Goal: Task Accomplishment & Management: Manage account settings

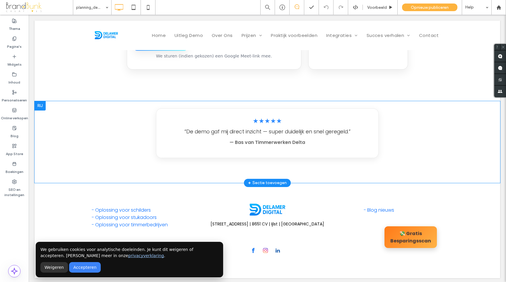
scroll to position [226, 0]
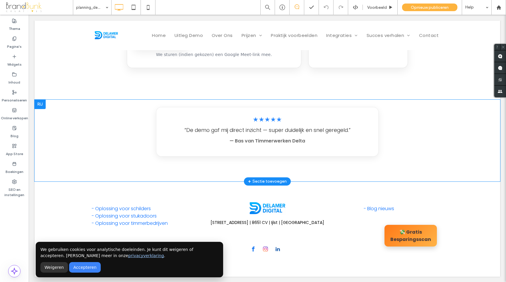
click at [42, 107] on div at bounding box center [40, 104] width 11 height 9
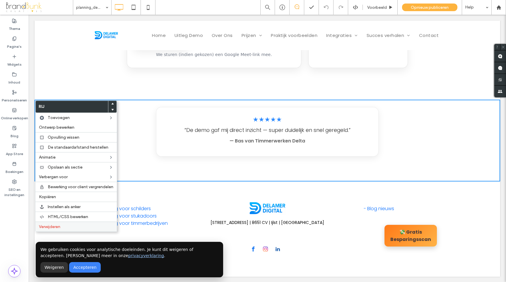
click at [60, 226] on span "Verwijderen" at bounding box center [49, 226] width 21 height 5
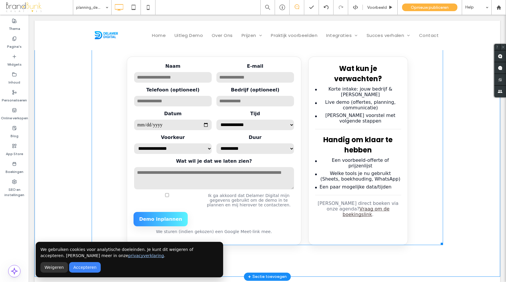
scroll to position [50, 0]
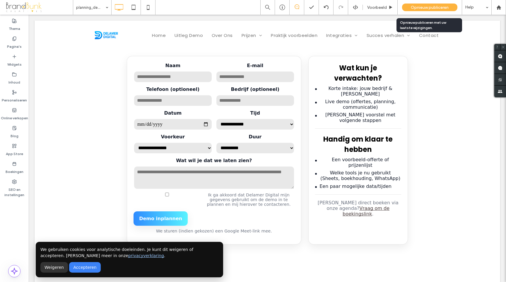
click at [422, 9] on span "Opnieuw publiceren" at bounding box center [430, 7] width 38 height 5
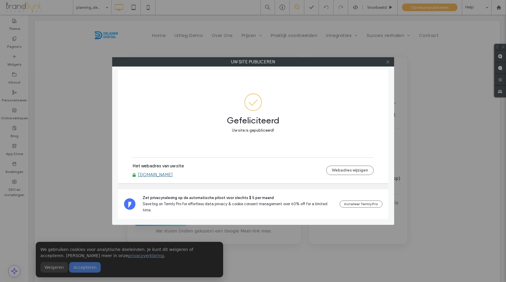
click at [388, 64] on icon at bounding box center [388, 62] width 4 height 4
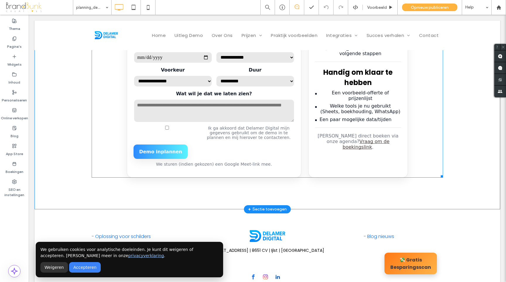
scroll to position [115, 0]
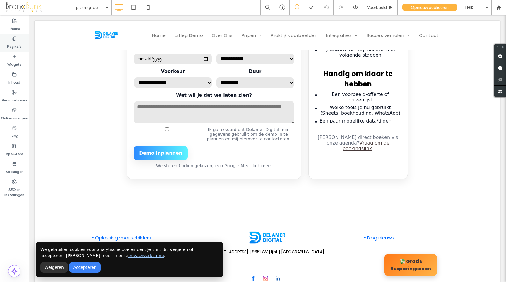
click at [15, 48] on label "Pagina's" at bounding box center [14, 45] width 15 height 8
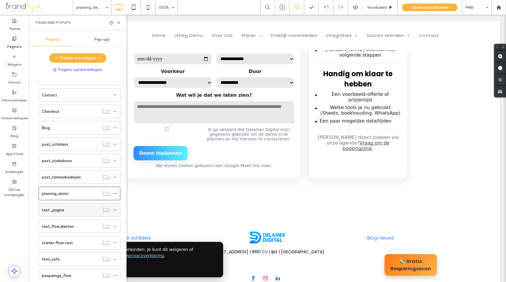
scroll to position [281, 0]
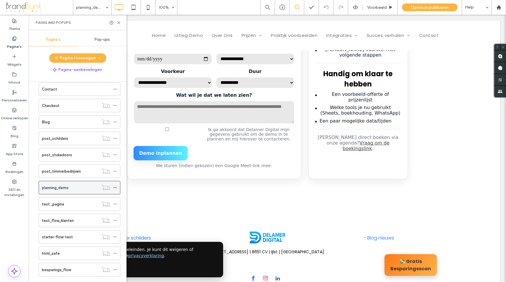
click at [115, 189] on icon at bounding box center [115, 187] width 4 height 4
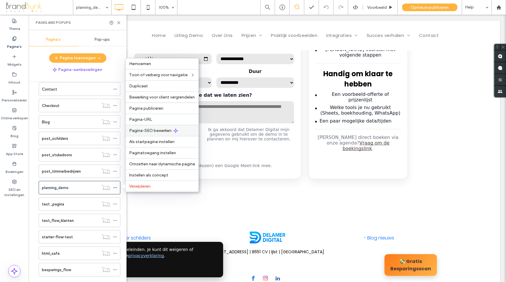
click at [152, 132] on span "Pagina-SEO bewerken" at bounding box center [150, 130] width 42 height 5
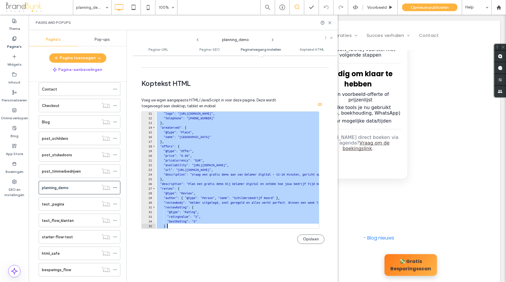
scroll to position [66, 0]
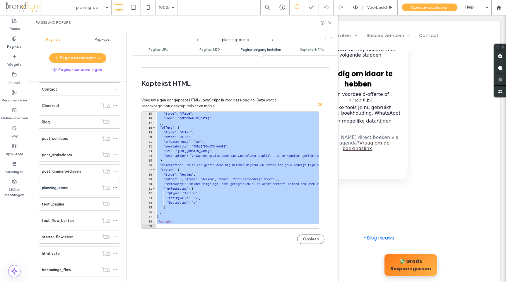
drag, startPoint x: 157, startPoint y: 114, endPoint x: 253, endPoint y: 233, distance: 153.5
click at [253, 233] on div "**********" at bounding box center [232, 180] width 183 height 138
type textarea "*********"
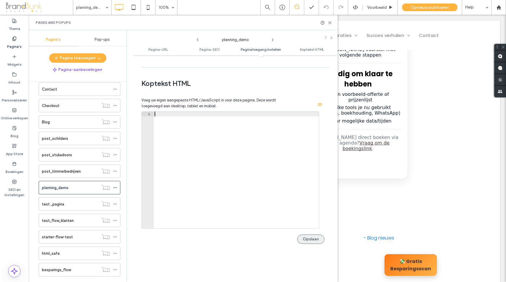
click at [303, 237] on button "Opslaan" at bounding box center [310, 238] width 27 height 9
click at [162, 114] on div at bounding box center [235, 175] width 165 height 126
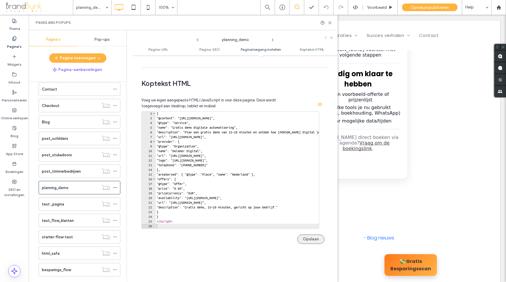
click at [304, 238] on button "Opslaan" at bounding box center [310, 238] width 27 height 9
click at [432, 10] on div "Opnieuw publiceren" at bounding box center [429, 8] width 55 height 8
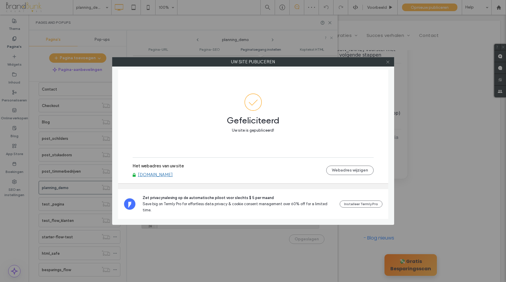
click at [388, 62] on use at bounding box center [387, 61] width 3 height 3
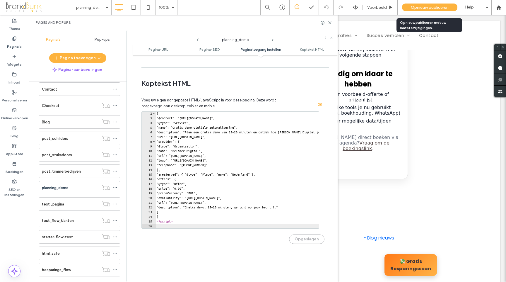
click at [419, 9] on span "Opnieuw publiceren" at bounding box center [430, 7] width 38 height 5
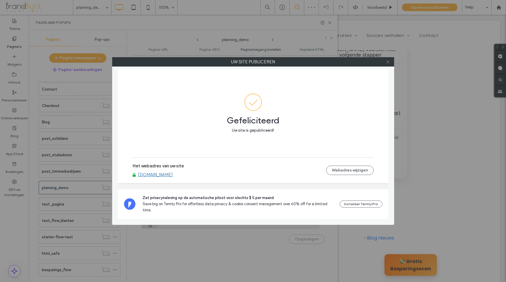
click at [388, 62] on use at bounding box center [387, 61] width 3 height 3
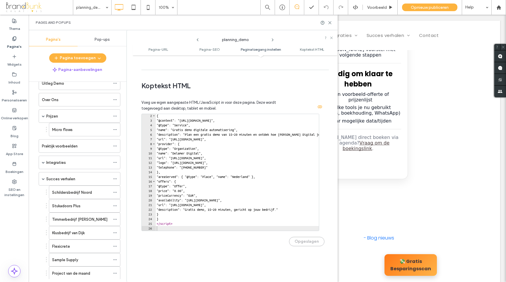
scroll to position [0, 0]
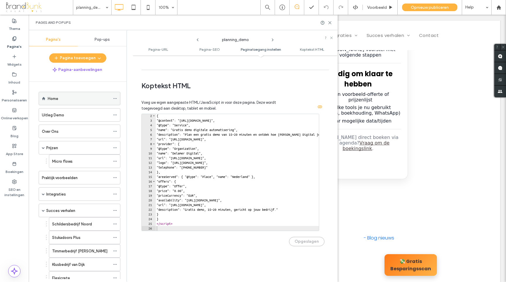
click at [116, 99] on icon at bounding box center [115, 98] width 4 height 4
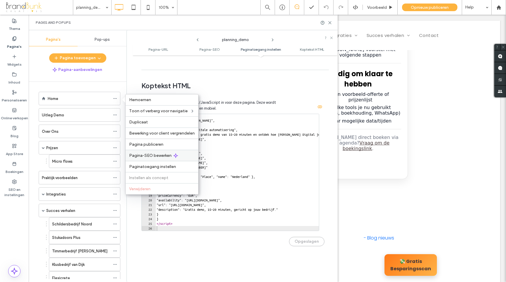
click at [151, 156] on span "Pagina-SEO bewerken" at bounding box center [150, 155] width 42 height 5
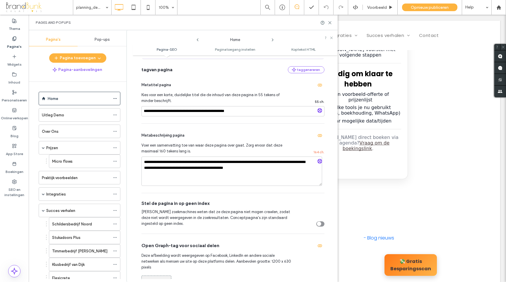
scroll to position [47, 0]
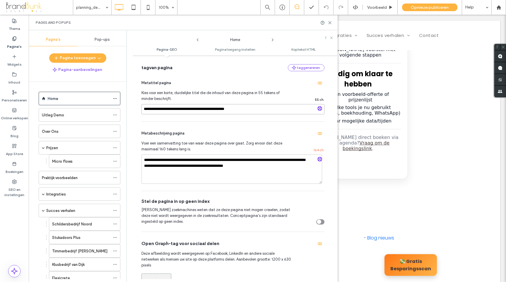
drag, startPoint x: 247, startPoint y: 109, endPoint x: 139, endPoint y: 108, distance: 107.2
click at [139, 108] on div "**********" at bounding box center [235, 168] width 205 height 221
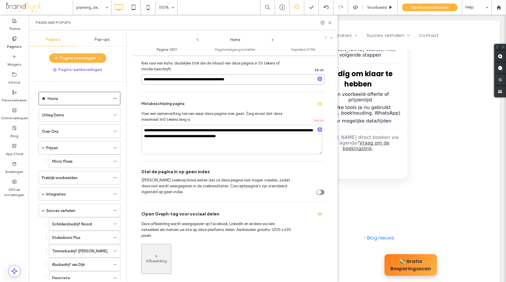
scroll to position [79, 0]
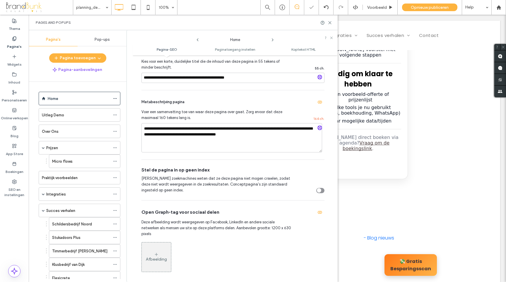
click at [426, 20] on body "Click To Paste Rij Home Uitleg Demo Over Ons Prijzen Micro flows Praktijk voorb…" at bounding box center [267, 106] width 477 height 412
click at [426, 9] on span "Opnieuw publiceren" at bounding box center [430, 7] width 38 height 5
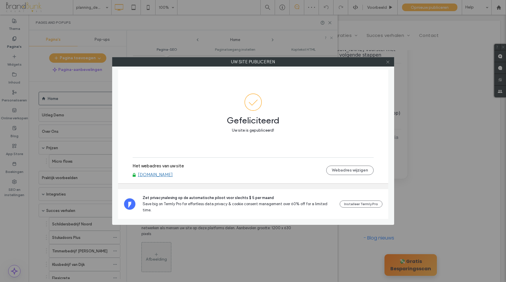
click at [389, 62] on icon at bounding box center [388, 62] width 4 height 4
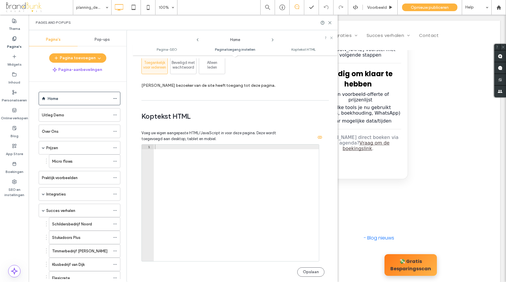
scroll to position [521, 0]
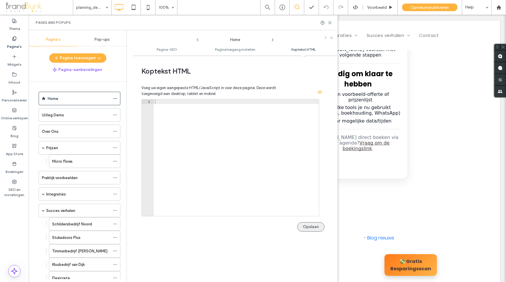
click at [311, 227] on button "Opslaan" at bounding box center [310, 226] width 27 height 9
click at [330, 23] on icon at bounding box center [330, 23] width 4 height 4
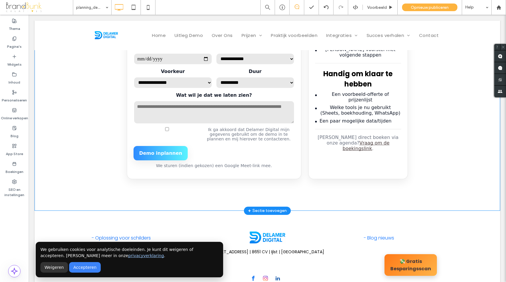
scroll to position [115, 0]
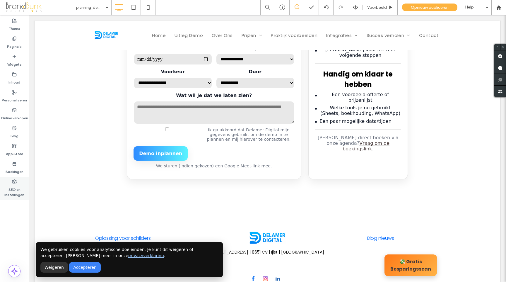
click at [17, 190] on label "SEO en instellingen" at bounding box center [14, 190] width 29 height 13
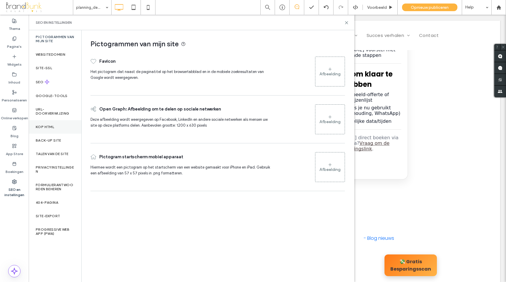
click at [51, 128] on label "Kop HTML" at bounding box center [45, 127] width 18 height 4
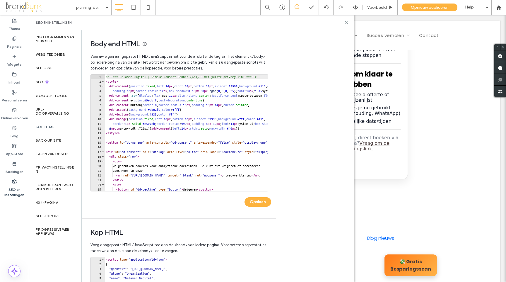
click at [106, 77] on div "<!-- === Delamer Digital | Simple Consent Banner (GA4) — met juiste privacy-lin…" at bounding box center [244, 137] width 279 height 126
type textarea "**********"
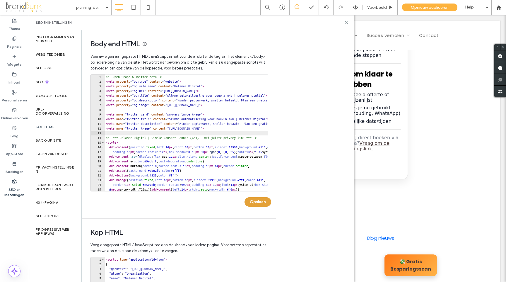
click at [260, 201] on button "Opslaan" at bounding box center [258, 201] width 27 height 9
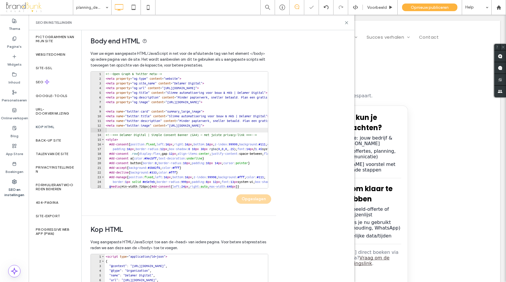
scroll to position [0, 0]
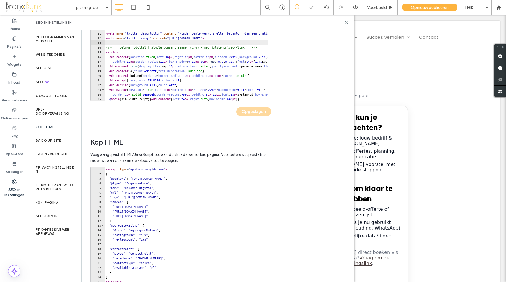
scroll to position [120, 0]
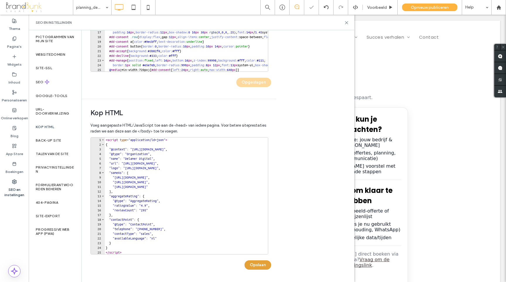
click at [262, 264] on button "Opslaan" at bounding box center [258, 264] width 27 height 9
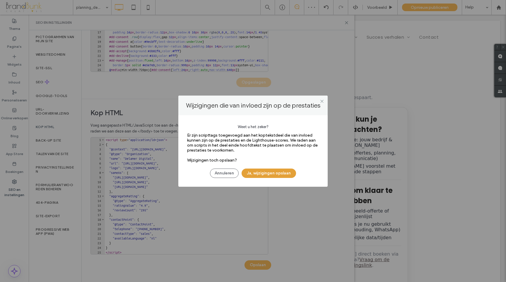
click at [266, 173] on button "Ja, wijzigingen opslaan" at bounding box center [269, 172] width 54 height 9
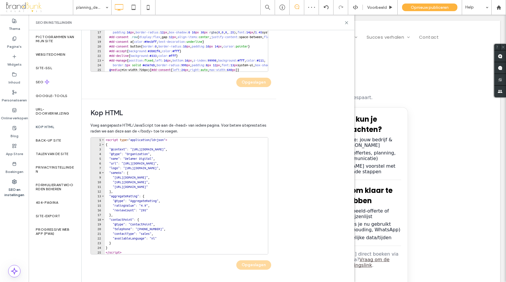
scroll to position [0, 0]
click at [346, 24] on icon at bounding box center [346, 23] width 4 height 4
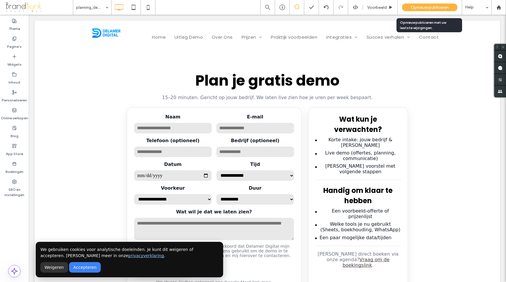
click at [417, 9] on span "Opnieuw publiceren" at bounding box center [430, 7] width 38 height 5
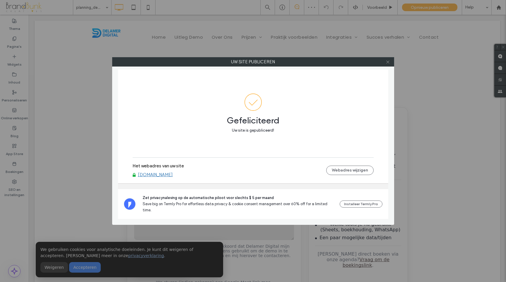
click at [388, 64] on icon at bounding box center [388, 62] width 4 height 4
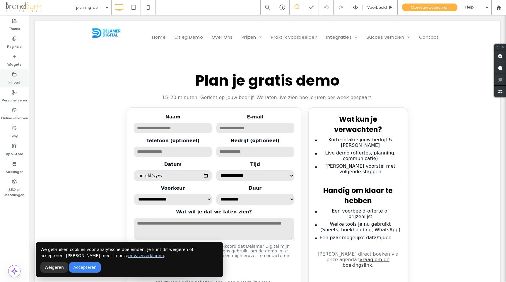
click at [15, 77] on label "Inhoud" at bounding box center [14, 81] width 12 height 8
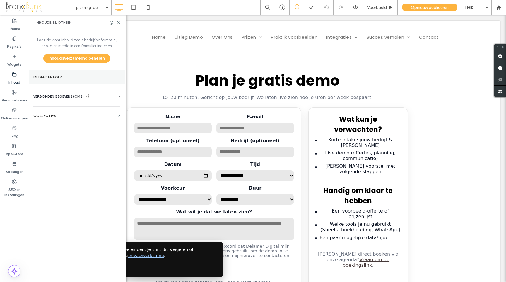
click at [45, 76] on label "Mediamanager" at bounding box center [76, 77] width 87 height 4
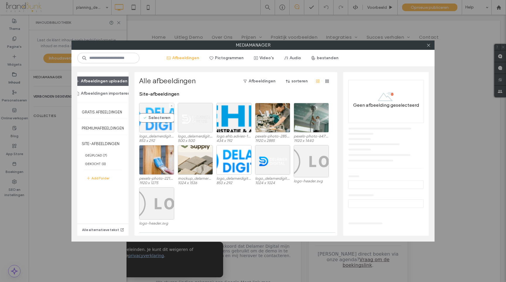
click at [162, 121] on div "Selecteren" at bounding box center [156, 118] width 35 height 30
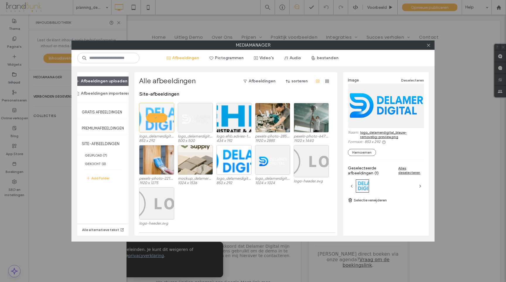
click at [373, 134] on link "logo_delamerdigital_blauw-removebg-preview.png" at bounding box center [392, 134] width 64 height 9
click at [427, 46] on use at bounding box center [428, 45] width 3 height 3
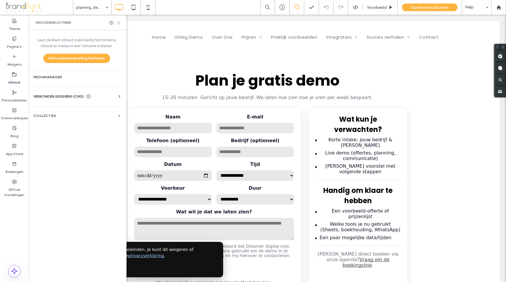
click at [118, 23] on icon at bounding box center [119, 23] width 4 height 4
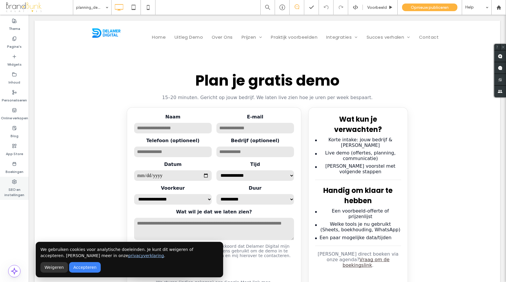
click at [14, 186] on label "SEO en instellingen" at bounding box center [14, 190] width 29 height 13
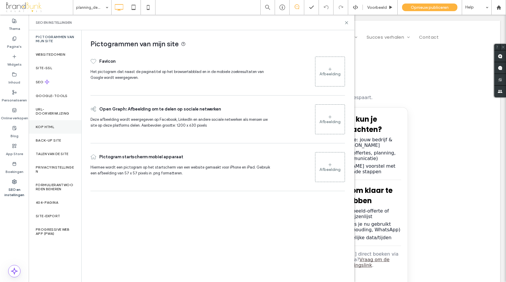
click at [47, 128] on label "Kop HTML" at bounding box center [45, 127] width 18 height 4
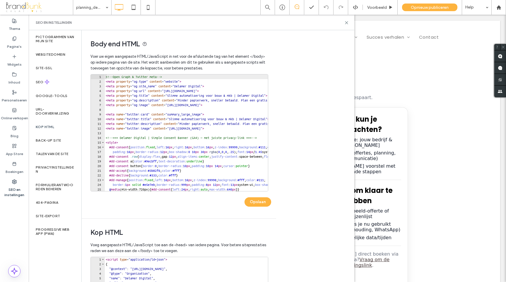
type textarea "**********"
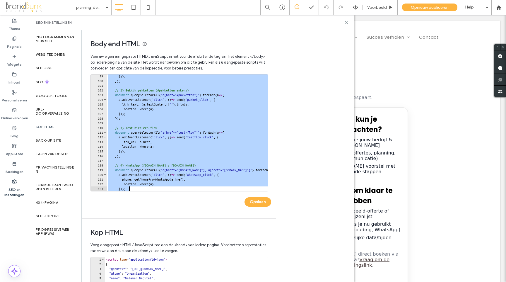
scroll to position [732, 0]
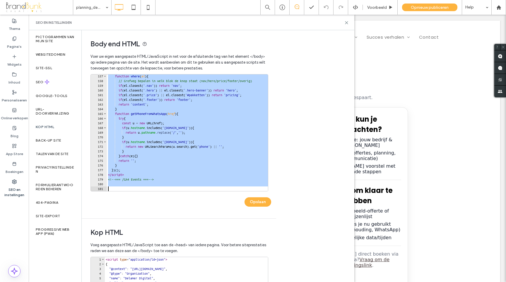
drag, startPoint x: 105, startPoint y: 77, endPoint x: 199, endPoint y: 204, distance: 158.1
click at [199, 204] on div "**********" at bounding box center [181, 143] width 181 height 138
click at [279, 117] on div "Body end HTML Voer uw eigen aangepaste HTML/​JavaScript in net voor de afsluite…" at bounding box center [218, 156] width 273 height 252
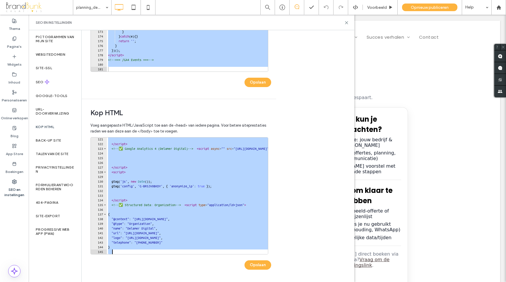
scroll to position [647, 0]
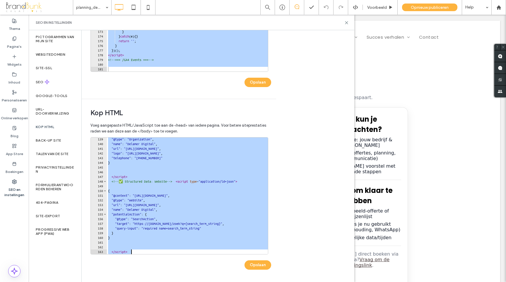
drag, startPoint x: 106, startPoint y: 141, endPoint x: 174, endPoint y: 255, distance: 133.4
click at [174, 255] on div "**********" at bounding box center [181, 206] width 181 height 138
type textarea "*********"
click at [293, 81] on div "Body end HTML Voer uw eigen aangepaste HTML/​JavaScript in net voor de afsluite…" at bounding box center [218, 156] width 273 height 252
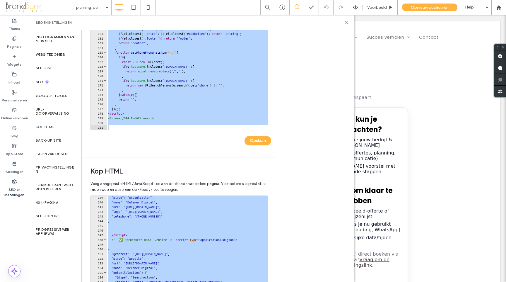
scroll to position [56, 0]
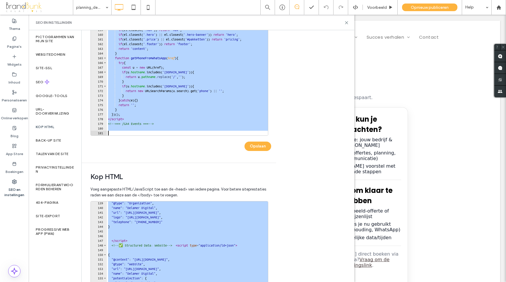
click at [260, 95] on div "function where ( el ) { // Grofweg bepalen in welk blok de knop staat (nav/hero…" at bounding box center [246, 81] width 279 height 126
type textarea "*"
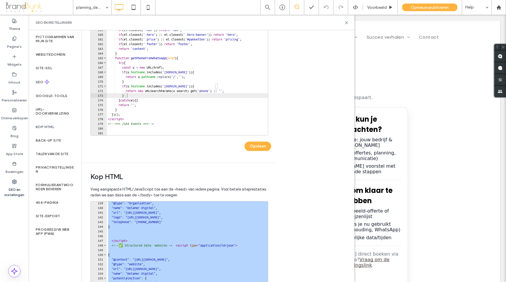
click at [296, 100] on div "Body end HTML Voer uw eigen aangepaste HTML/​JavaScript in net voor de afsluite…" at bounding box center [218, 156] width 273 height 252
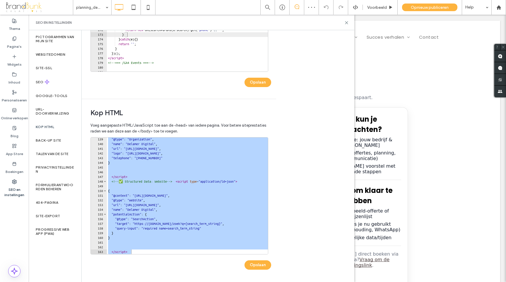
scroll to position [0, 1]
click at [157, 209] on div ""@type" : "Organization" , "name" : "Delamer Digital" , "url" : "https://www.de…" at bounding box center [255, 200] width 296 height 126
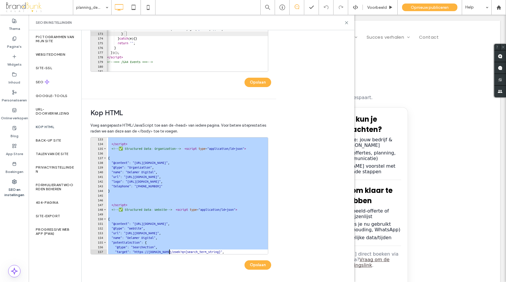
scroll to position [647, 0]
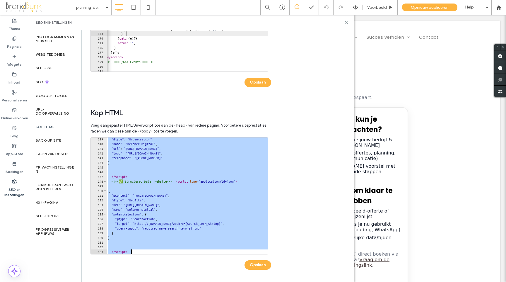
drag, startPoint x: 106, startPoint y: 140, endPoint x: 168, endPoint y: 261, distance: 136.3
click at [168, 261] on div "**********" at bounding box center [181, 206] width 181 height 138
type textarea "*********"
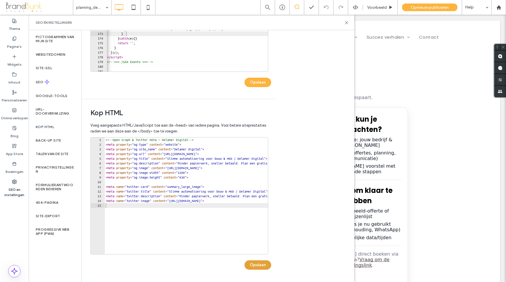
click at [256, 266] on button "Opslaan" at bounding box center [258, 264] width 27 height 9
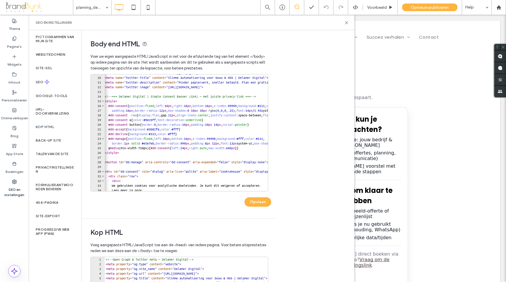
scroll to position [0, 0]
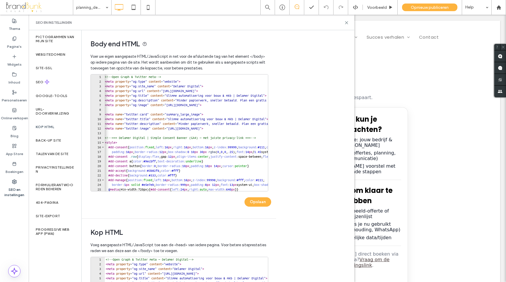
type textarea "**********"
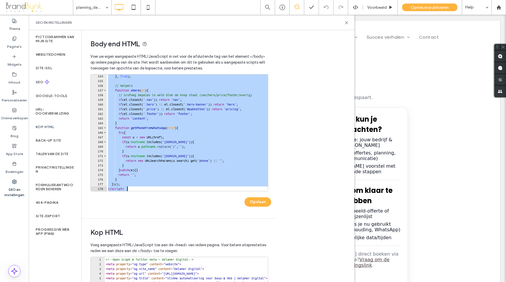
scroll to position [732, 0]
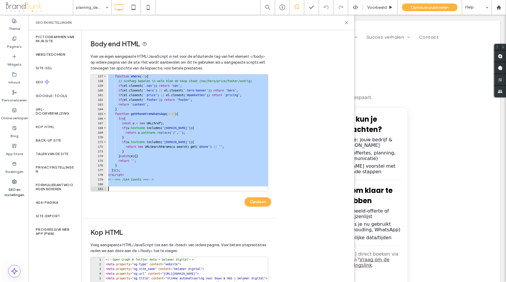
drag, startPoint x: 105, startPoint y: 76, endPoint x: 188, endPoint y: 197, distance: 146.0
click at [189, 202] on div "**********" at bounding box center [181, 143] width 181 height 138
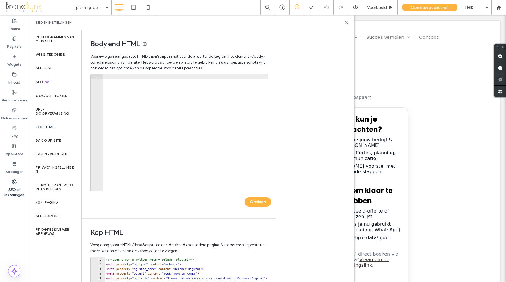
scroll to position [657, 0]
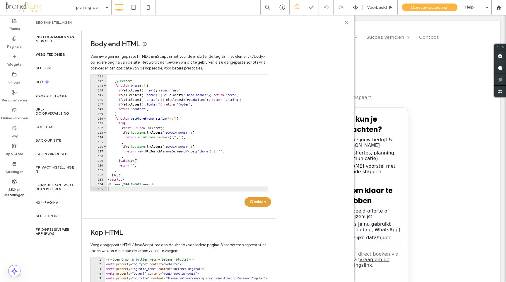
click at [256, 202] on button "Opslaan" at bounding box center [258, 201] width 27 height 9
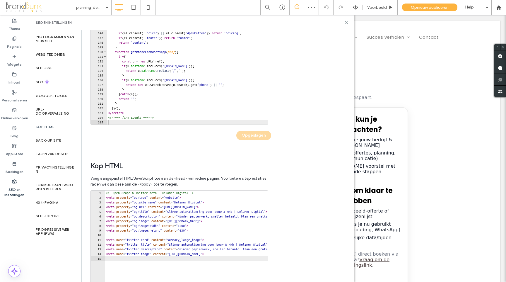
scroll to position [0, 0]
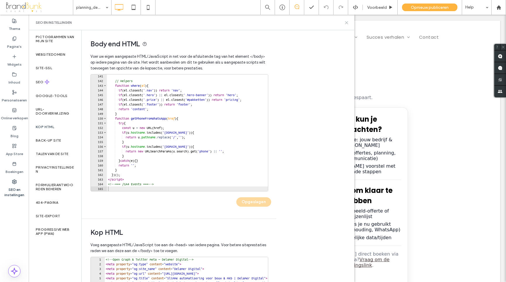
click at [347, 22] on icon at bounding box center [346, 23] width 4 height 4
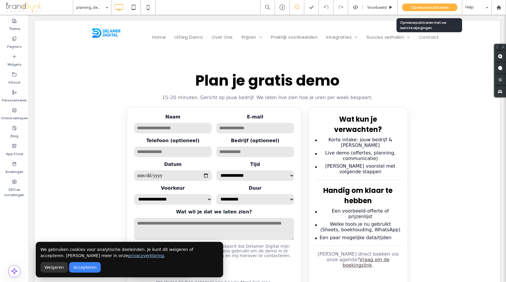
click at [425, 8] on span "Opnieuw publiceren" at bounding box center [430, 7] width 38 height 5
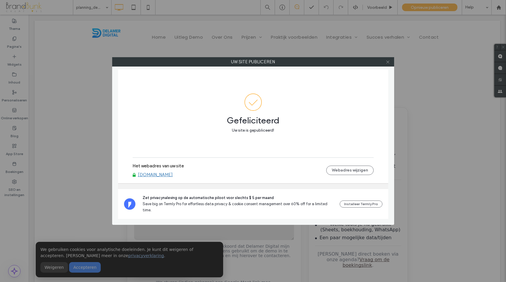
click at [387, 62] on icon at bounding box center [388, 62] width 4 height 4
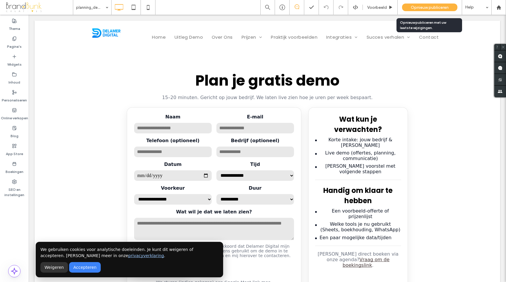
click at [424, 9] on span "Opnieuw publiceren" at bounding box center [430, 7] width 38 height 5
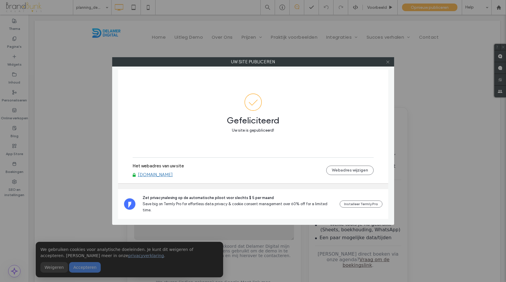
click at [388, 62] on use at bounding box center [387, 61] width 3 height 3
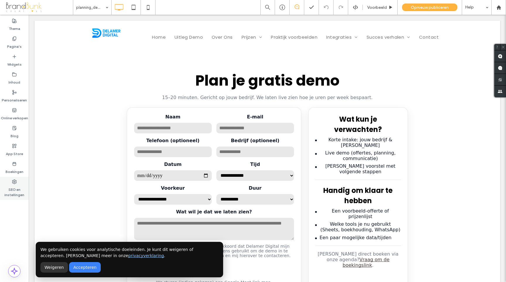
click at [16, 189] on label "SEO en instellingen" at bounding box center [14, 190] width 29 height 13
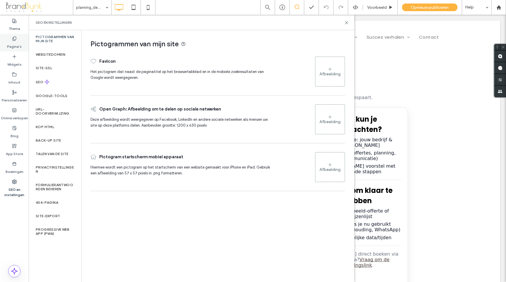
click at [16, 47] on label "Pagina's" at bounding box center [14, 45] width 15 height 8
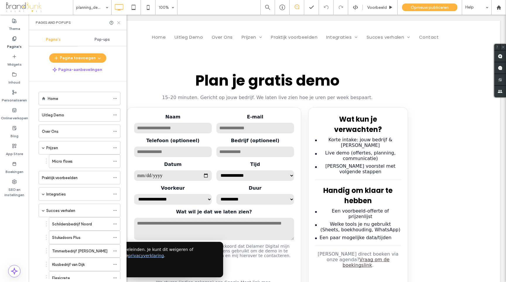
click at [119, 24] on icon at bounding box center [119, 23] width 4 height 4
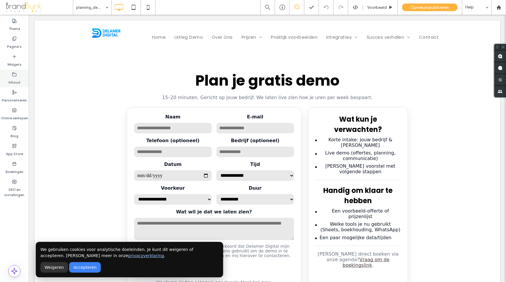
click at [17, 83] on label "Inhoud" at bounding box center [14, 81] width 12 height 8
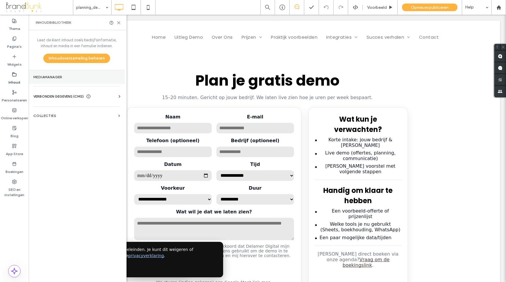
click at [53, 81] on section "Mediamanager" at bounding box center [77, 76] width 96 height 13
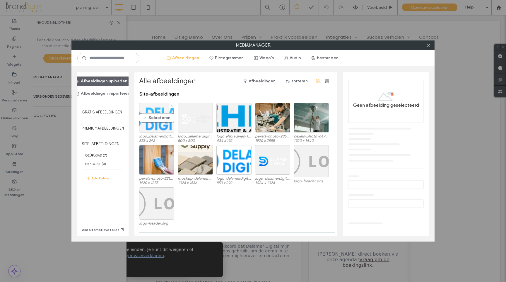
click at [157, 126] on div "Selecteren" at bounding box center [156, 118] width 35 height 30
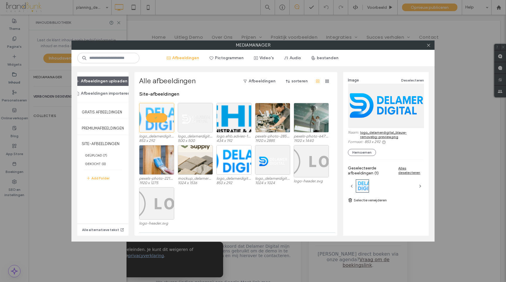
click at [371, 135] on link "logo_delamerdigital_blauw-removebg-preview.png" at bounding box center [392, 134] width 64 height 9
click at [429, 45] on use at bounding box center [428, 45] width 3 height 3
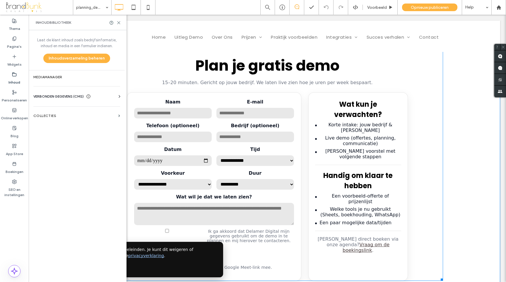
scroll to position [16, 0]
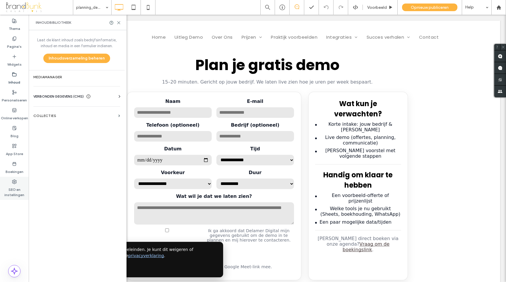
click at [16, 193] on label "SEO en instellingen" at bounding box center [14, 190] width 29 height 13
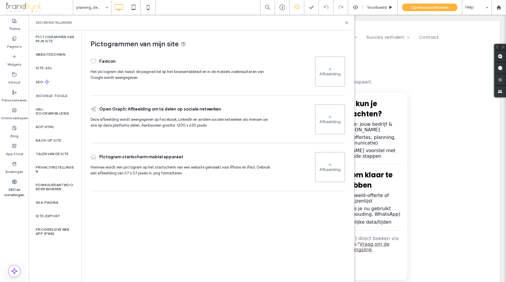
click at [331, 117] on use at bounding box center [330, 116] width 3 height 3
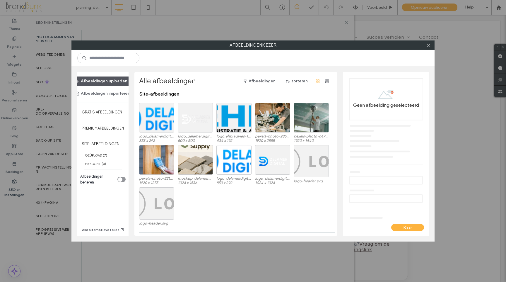
click at [113, 80] on button "Afbeeldingen uploaden" at bounding box center [101, 80] width 62 height 9
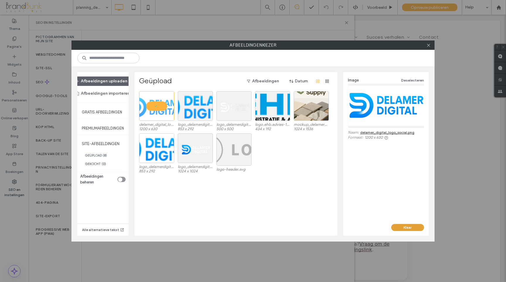
click at [407, 228] on button "Klaar" at bounding box center [407, 227] width 33 height 7
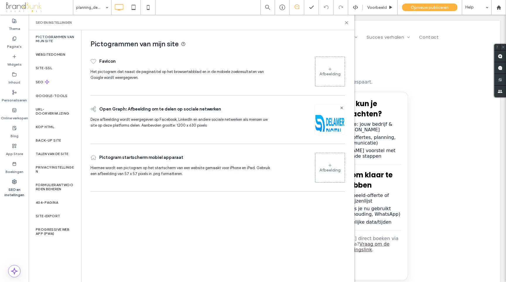
click at [330, 71] on icon at bounding box center [330, 69] width 5 height 5
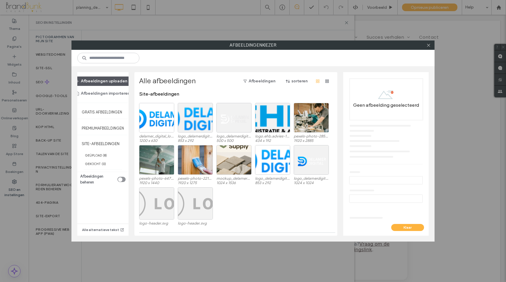
click at [102, 81] on button "Afbeeldingen uploaden" at bounding box center [101, 80] width 62 height 9
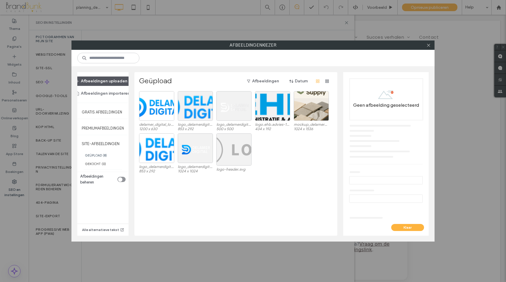
click at [109, 81] on button "Afbeeldingen uploaden" at bounding box center [101, 80] width 62 height 9
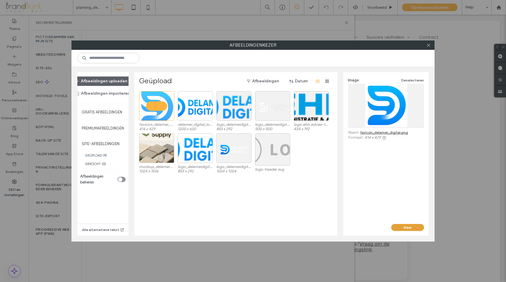
click at [405, 225] on button "Klaar" at bounding box center [407, 227] width 33 height 7
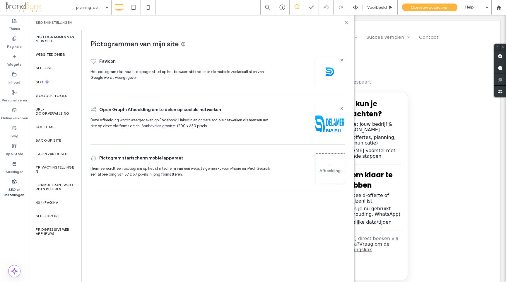
click at [331, 171] on div "Afbeelding" at bounding box center [330, 170] width 21 height 5
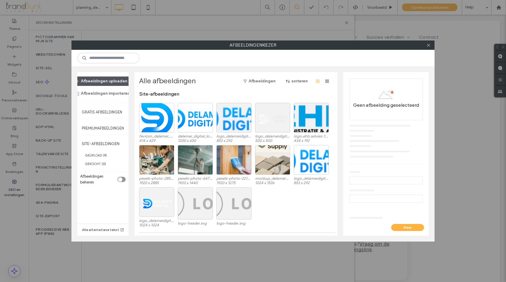
click at [108, 81] on button "Afbeeldingen uploaden" at bounding box center [101, 80] width 62 height 9
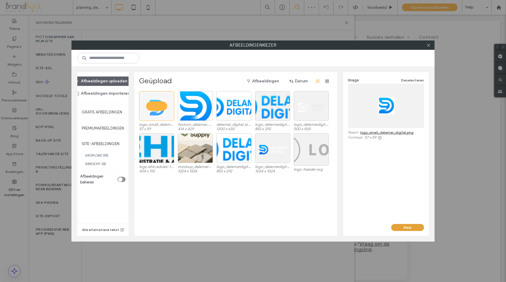
click at [413, 227] on button "Klaar" at bounding box center [407, 227] width 33 height 7
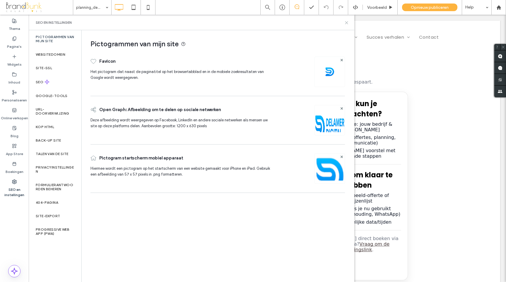
click at [346, 23] on use at bounding box center [346, 22] width 3 height 3
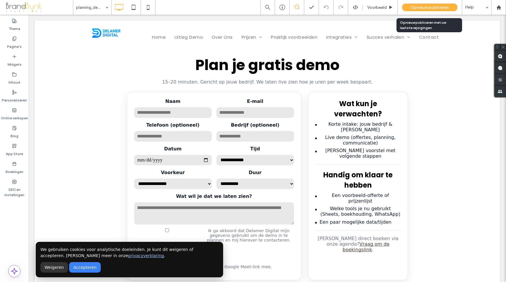
click at [422, 9] on span "Opnieuw publiceren" at bounding box center [430, 7] width 38 height 5
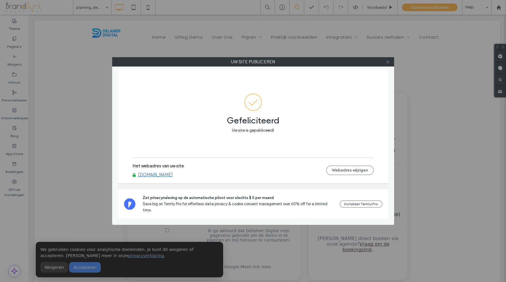
click at [387, 63] on use at bounding box center [387, 61] width 3 height 3
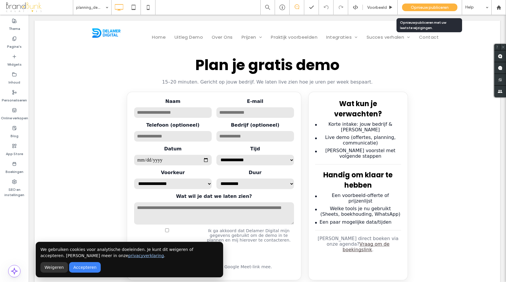
click at [417, 10] on div "Opnieuw publiceren" at bounding box center [429, 8] width 55 height 8
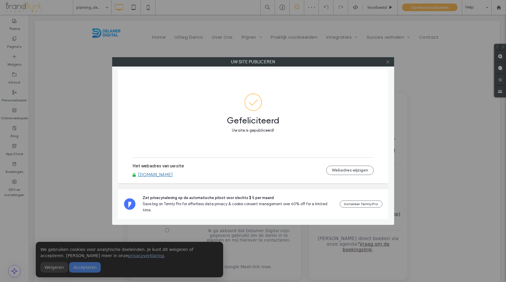
click at [387, 64] on span at bounding box center [388, 61] width 4 height 9
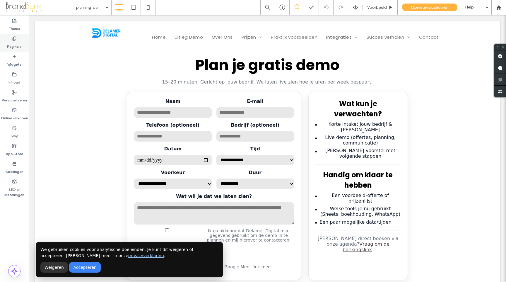
click at [15, 46] on label "Pagina's" at bounding box center [14, 45] width 15 height 8
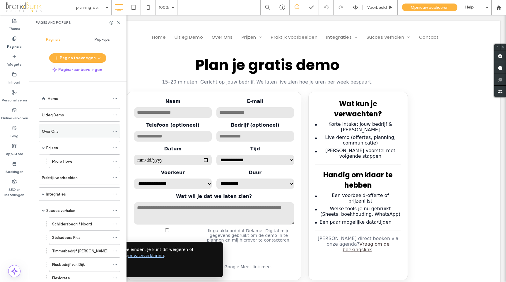
click at [60, 132] on div "Over Ons" at bounding box center [76, 131] width 68 height 6
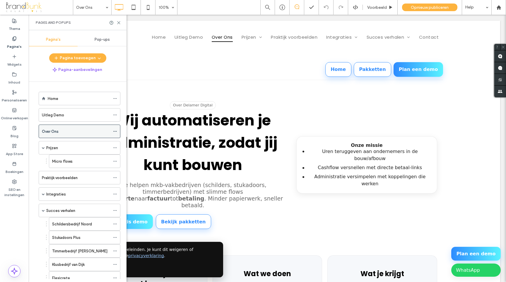
scroll to position [0, 0]
click at [115, 132] on icon at bounding box center [115, 131] width 4 height 4
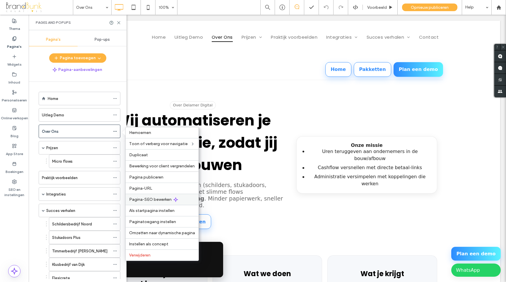
click at [151, 197] on span "Pagina-SEO bewerken" at bounding box center [150, 199] width 42 height 5
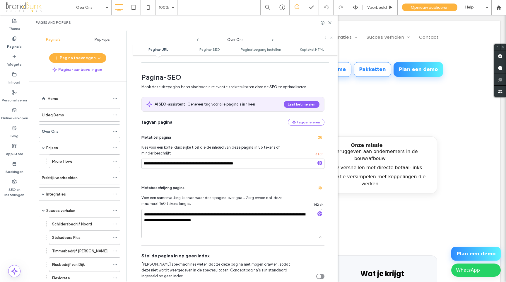
scroll to position [70, 0]
click at [60, 147] on div "Prijzen" at bounding box center [78, 148] width 64 height 6
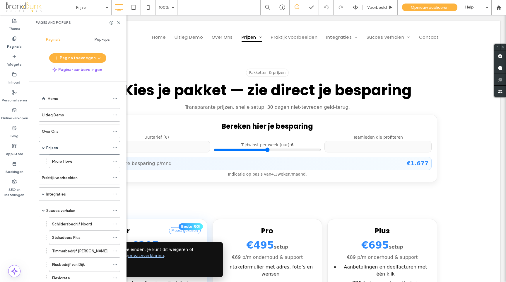
scroll to position [0, 0]
click at [115, 147] on icon at bounding box center [115, 148] width 4 height 4
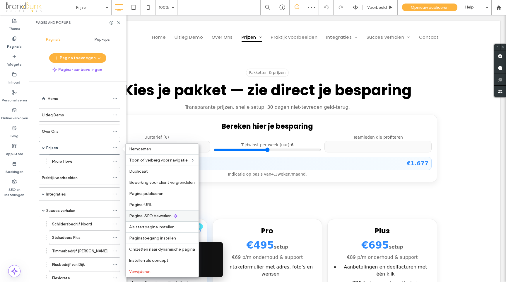
click at [157, 214] on span "Pagina-SEO bewerken" at bounding box center [150, 215] width 42 height 5
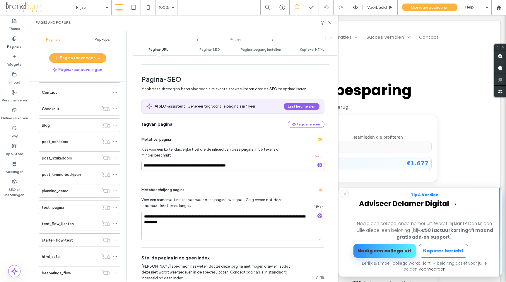
scroll to position [278, 0]
click at [116, 190] on icon at bounding box center [115, 190] width 4 height 4
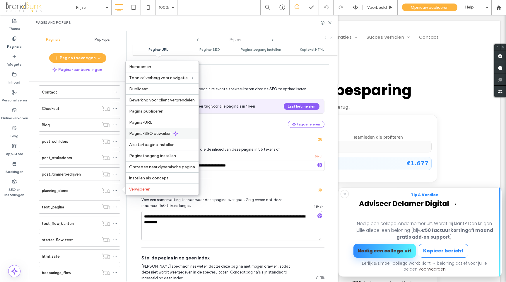
click at [151, 133] on span "Pagina-SEO bewerken" at bounding box center [150, 133] width 42 height 5
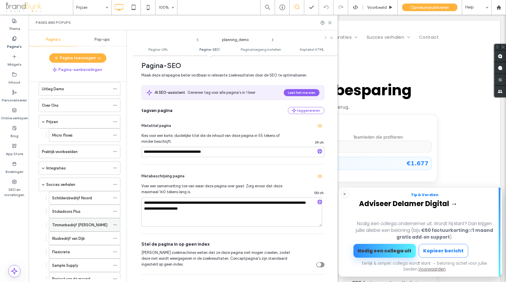
scroll to position [25, 0]
click at [113, 136] on icon at bounding box center [115, 136] width 4 height 4
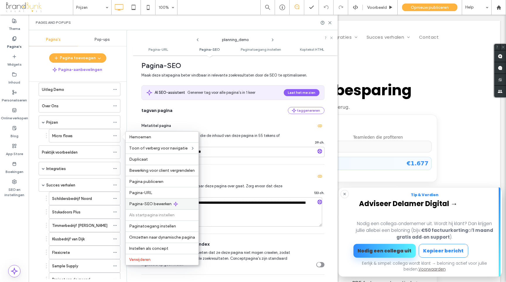
click at [156, 205] on span "Pagina-SEO bewerken" at bounding box center [150, 203] width 42 height 5
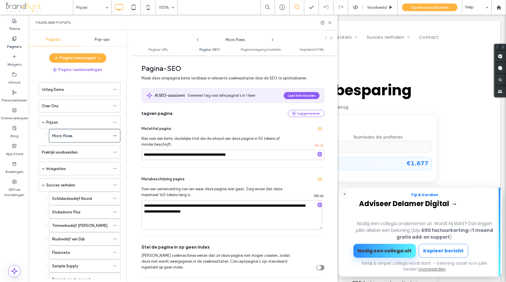
scroll to position [79, 0]
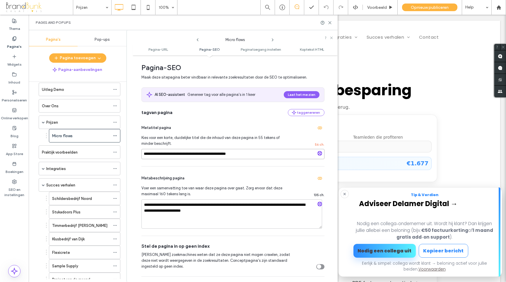
drag, startPoint x: 243, startPoint y: 154, endPoint x: 138, endPoint y: 150, distance: 105.8
click at [138, 150] on div "**********" at bounding box center [235, 168] width 205 height 221
paste input "**********"
type input "**********"
drag, startPoint x: 216, startPoint y: 211, endPoint x: 143, endPoint y: 198, distance: 74.1
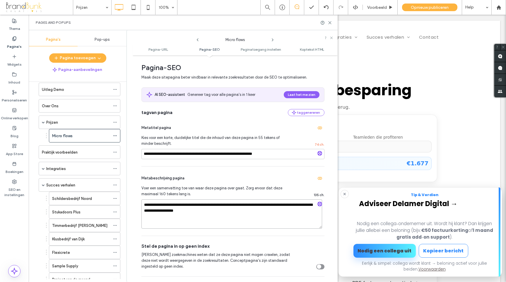
paste textarea "**********"
type textarea "**********"
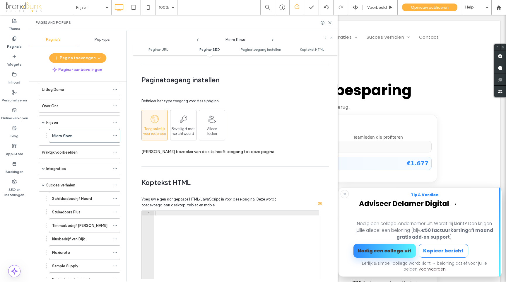
scroll to position [564, 0]
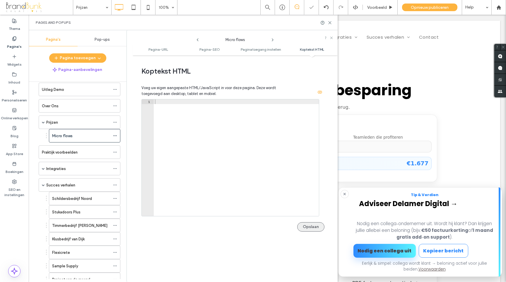
click at [305, 228] on button "Opslaan" at bounding box center [310, 226] width 27 height 9
click at [59, 168] on label "Integraties" at bounding box center [56, 168] width 20 height 10
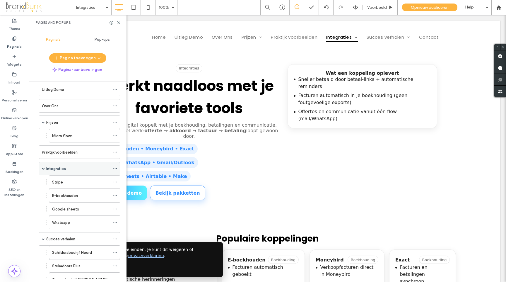
scroll to position [0, 0]
click at [116, 169] on icon at bounding box center [115, 168] width 4 height 4
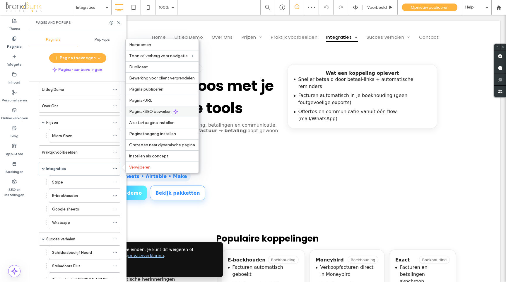
click at [158, 113] on span "Pagina-SEO bewerken" at bounding box center [150, 111] width 42 height 5
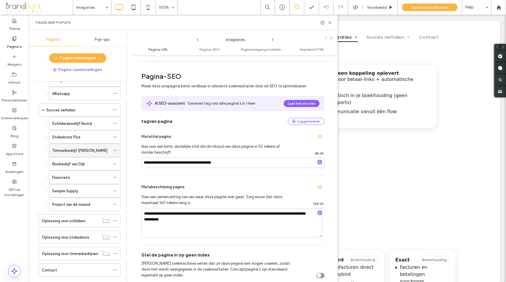
scroll to position [155, 0]
click at [116, 110] on icon at bounding box center [115, 109] width 4 height 4
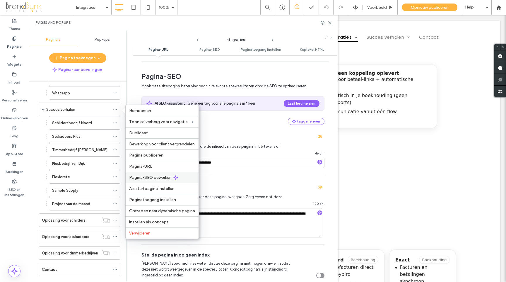
click at [166, 178] on span "Pagina-SEO bewerken" at bounding box center [150, 177] width 42 height 5
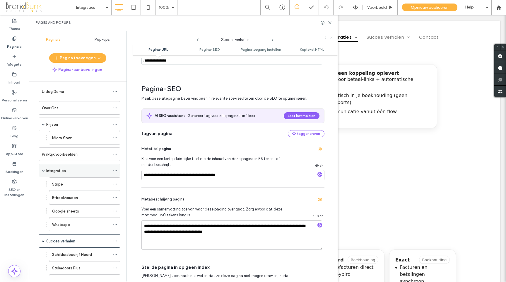
scroll to position [23, 0]
click at [115, 156] on icon at bounding box center [115, 154] width 4 height 4
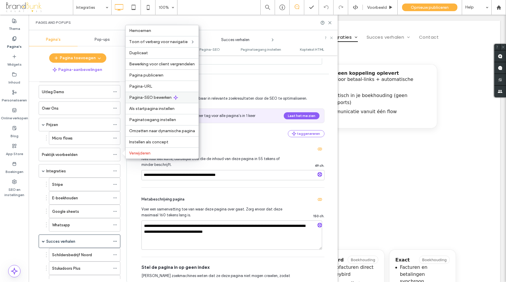
click at [154, 95] on span "Pagina-SEO bewerken" at bounding box center [150, 97] width 42 height 5
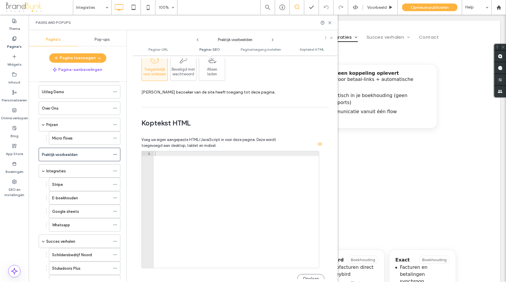
scroll to position [564, 0]
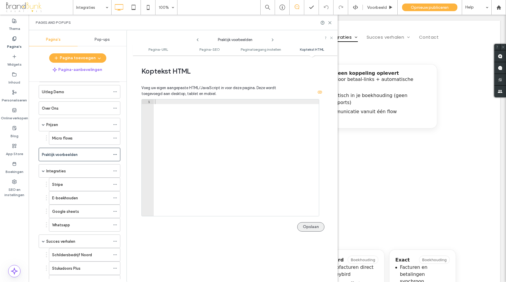
click at [308, 224] on button "Opslaan" at bounding box center [310, 226] width 27 height 9
click at [416, 6] on span "Opnieuw publiceren" at bounding box center [430, 7] width 38 height 5
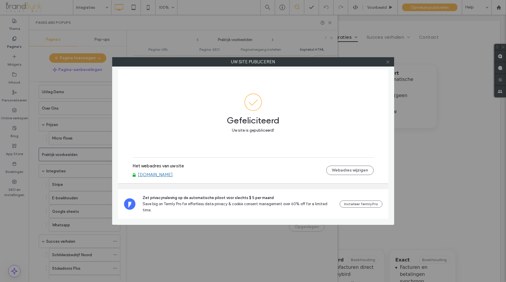
click at [387, 62] on icon at bounding box center [388, 62] width 4 height 4
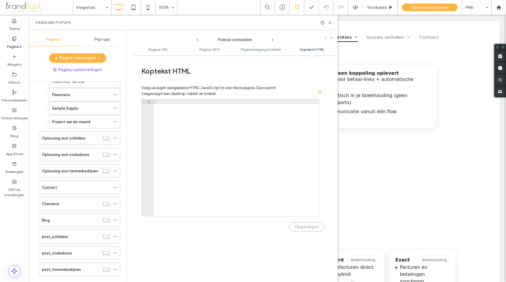
scroll to position [239, 0]
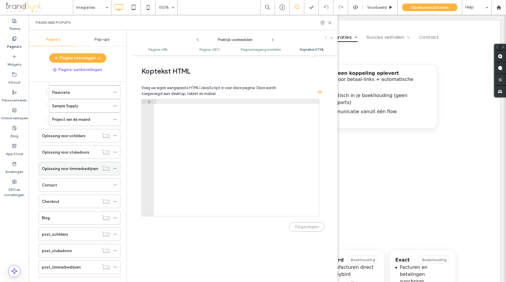
click at [115, 169] on icon at bounding box center [115, 168] width 4 height 4
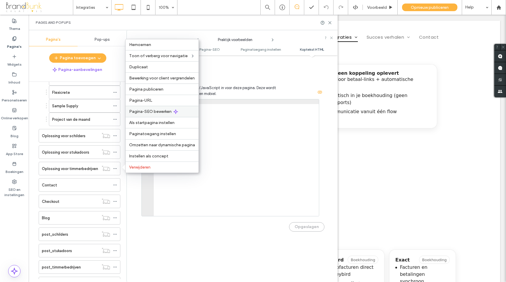
click at [150, 110] on span "Pagina-SEO bewerken" at bounding box center [150, 111] width 42 height 5
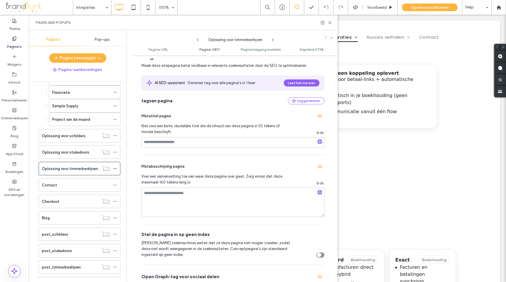
scroll to position [92, 0]
click at [172, 141] on input at bounding box center [232, 141] width 183 height 10
paste input "**********"
type input "**********"
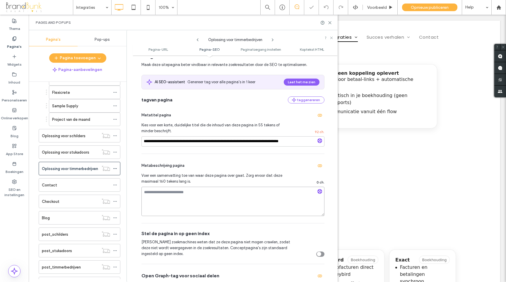
click at [159, 192] on textarea at bounding box center [232, 201] width 183 height 29
paste textarea "**********"
type textarea "**********"
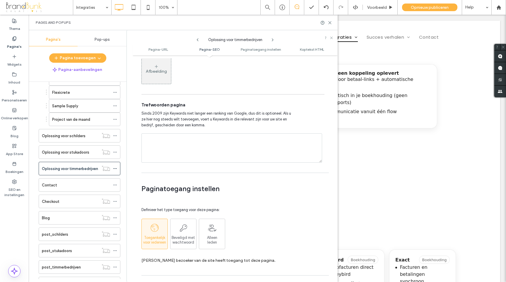
scroll to position [564, 0]
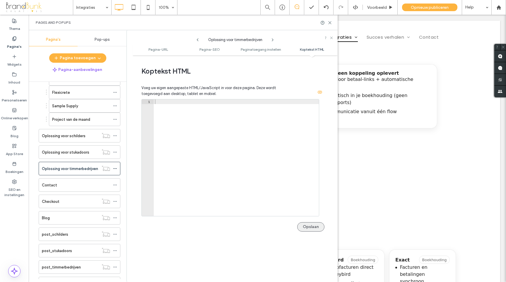
click at [306, 227] on button "Opslaan" at bounding box center [310, 226] width 27 height 9
click at [115, 134] on icon at bounding box center [115, 136] width 4 height 4
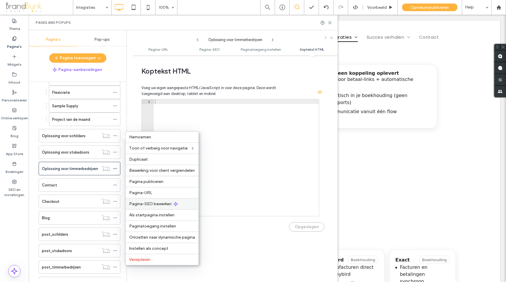
click at [145, 203] on span "Pagina-SEO bewerken" at bounding box center [150, 203] width 42 height 5
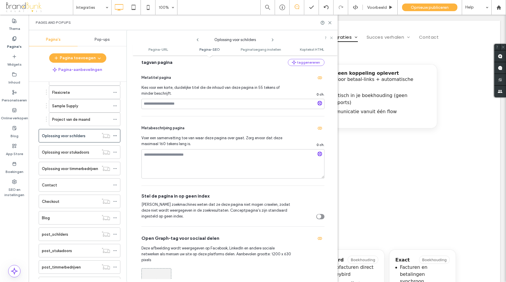
scroll to position [123, 0]
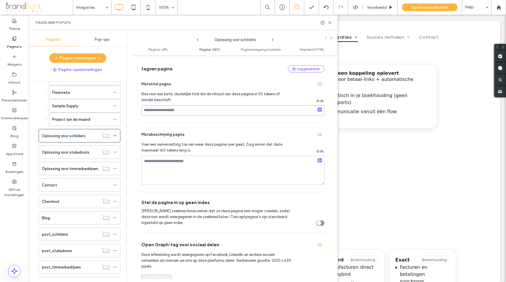
click at [173, 110] on input at bounding box center [232, 110] width 183 height 10
paste input "**********"
type input "**********"
click at [159, 165] on textarea at bounding box center [232, 170] width 183 height 29
paste textarea "**********"
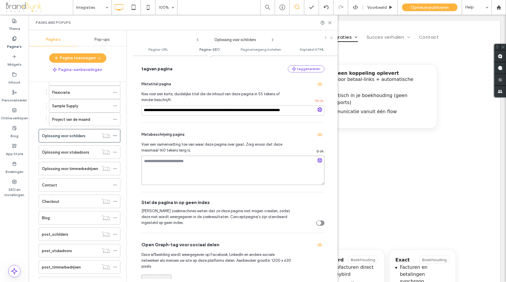
type textarea "**********"
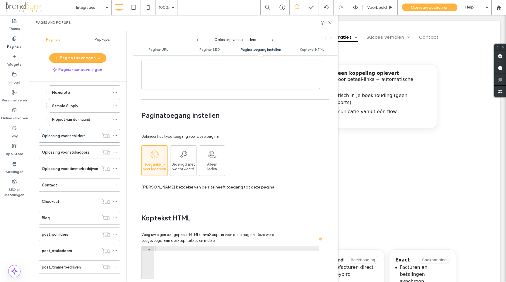
scroll to position [564, 0]
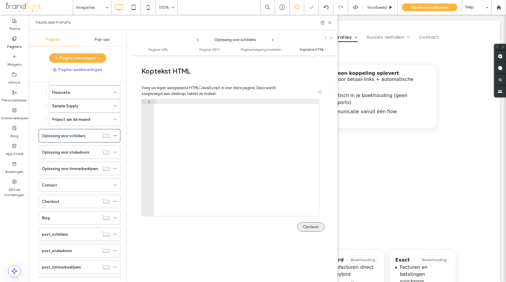
click at [304, 224] on button "Opslaan" at bounding box center [310, 226] width 27 height 9
click at [115, 153] on icon at bounding box center [115, 152] width 4 height 4
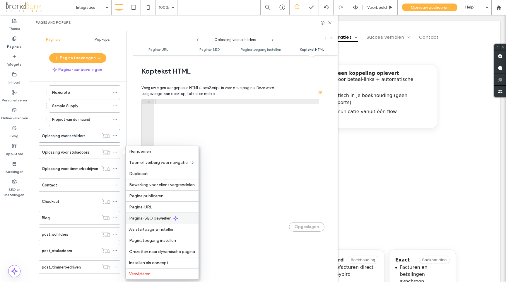
click at [151, 219] on span "Pagina-SEO bewerken" at bounding box center [150, 218] width 42 height 5
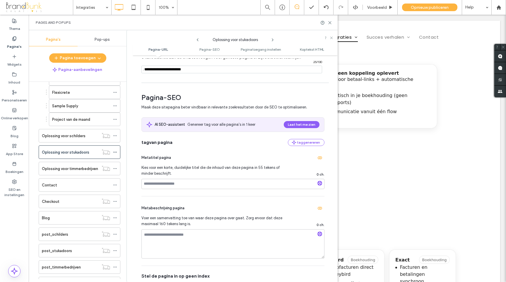
scroll to position [51, 0]
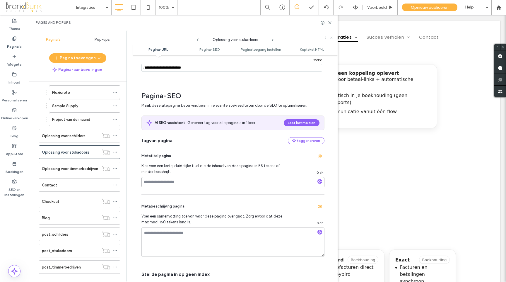
click at [158, 184] on input at bounding box center [232, 182] width 183 height 10
paste input "**********"
type input "**********"
drag, startPoint x: 157, startPoint y: 233, endPoint x: 158, endPoint y: 216, distance: 17.3
click at [157, 233] on textarea at bounding box center [232, 241] width 183 height 29
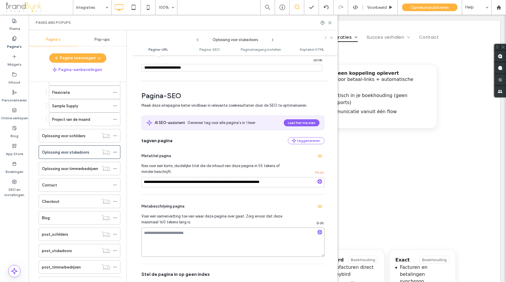
paste textarea "**********"
type textarea "**********"
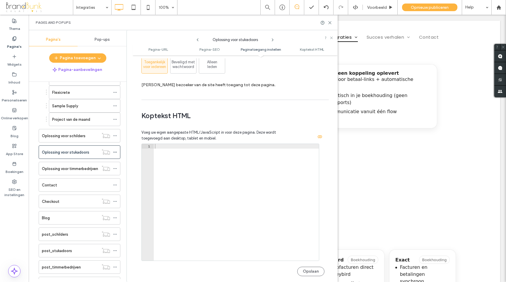
scroll to position [564, 0]
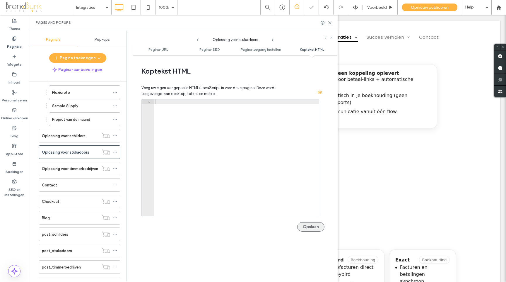
click at [305, 227] on button "Opslaan" at bounding box center [310, 226] width 27 height 9
click at [409, 10] on div "Opnieuw publiceren" at bounding box center [429, 8] width 55 height 8
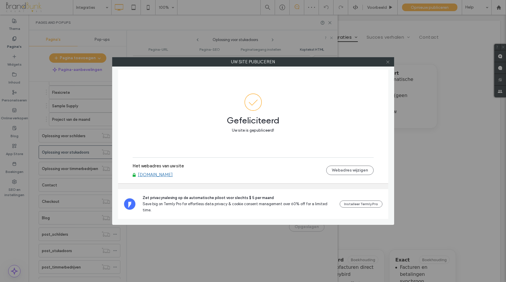
click at [388, 63] on icon at bounding box center [388, 62] width 4 height 4
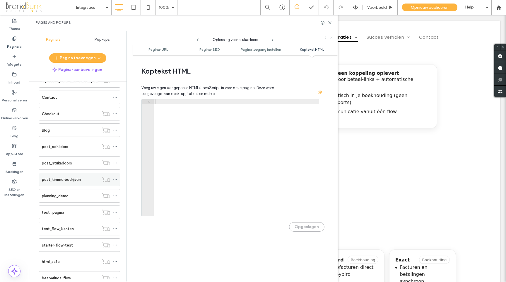
scroll to position [328, 0]
click at [115, 178] on icon at bounding box center [115, 178] width 4 height 4
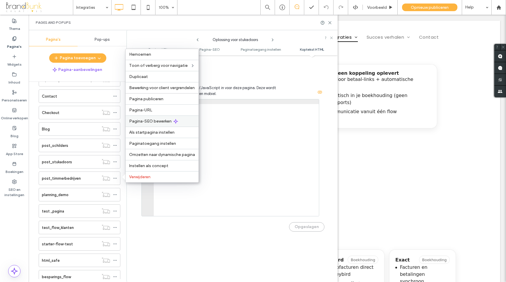
click at [148, 122] on span "Pagina-SEO bewerken" at bounding box center [150, 121] width 42 height 5
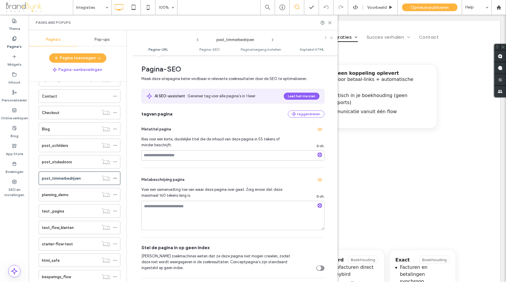
scroll to position [86, 0]
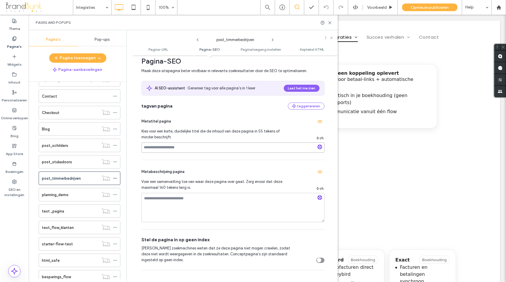
click at [164, 149] on input at bounding box center [232, 147] width 183 height 10
paste input "**********"
type input "**********"
click at [155, 202] on textarea at bounding box center [232, 207] width 183 height 29
paste textarea "**********"
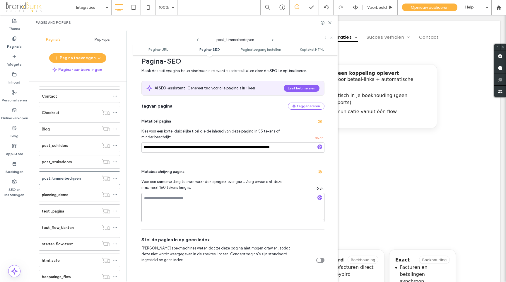
type textarea "**********"
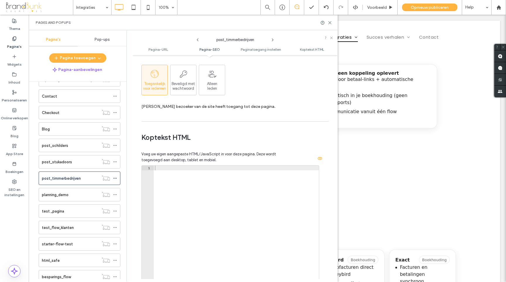
scroll to position [564, 0]
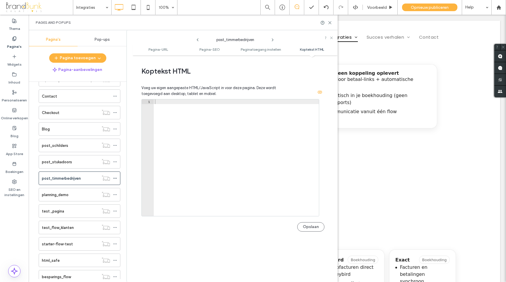
click at [306, 225] on button "Opslaan" at bounding box center [310, 226] width 27 height 9
click at [115, 145] on use at bounding box center [114, 145] width 3 height 1
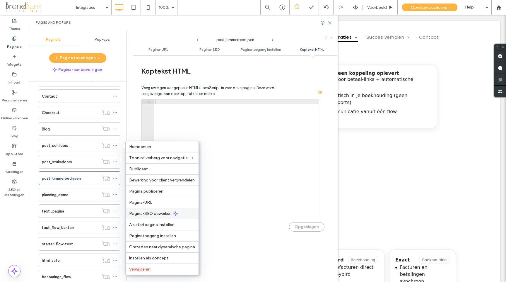
click at [151, 212] on span "Pagina-SEO bewerken" at bounding box center [150, 213] width 42 height 5
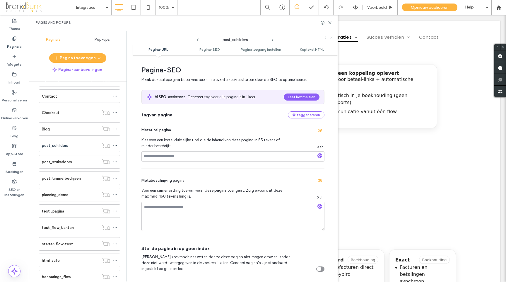
scroll to position [81, 0]
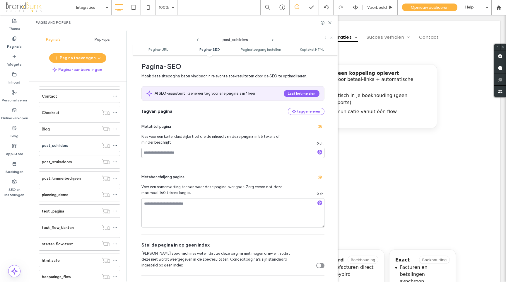
click at [168, 151] on input at bounding box center [232, 153] width 183 height 10
paste input "**********"
type input "**********"
click at [161, 207] on textarea at bounding box center [232, 212] width 183 height 29
paste textarea "**********"
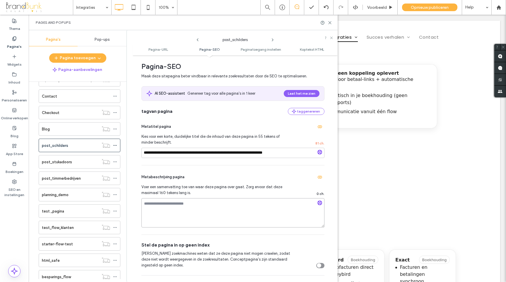
type textarea "**********"
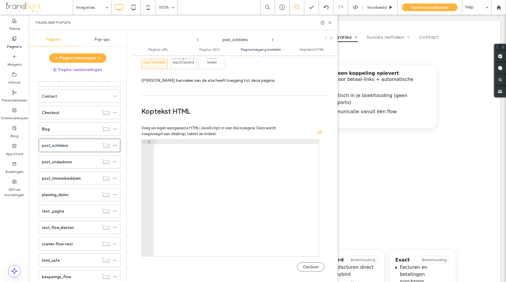
scroll to position [564, 0]
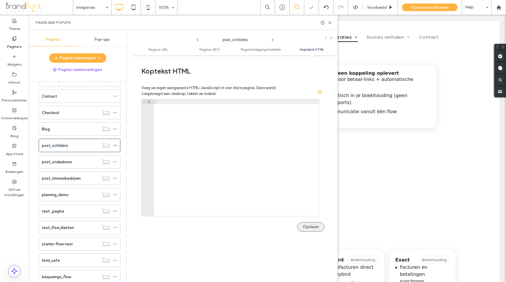
click at [302, 224] on button "Opslaan" at bounding box center [310, 226] width 27 height 9
click at [115, 162] on icon at bounding box center [115, 162] width 4 height 4
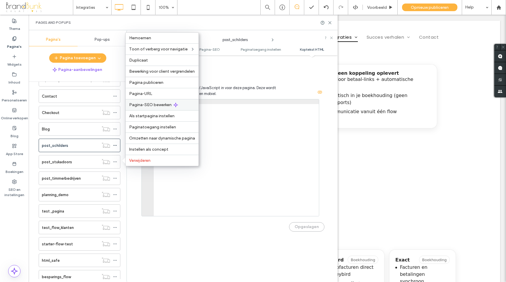
click at [147, 104] on span "Pagina-SEO bewerken" at bounding box center [150, 104] width 42 height 5
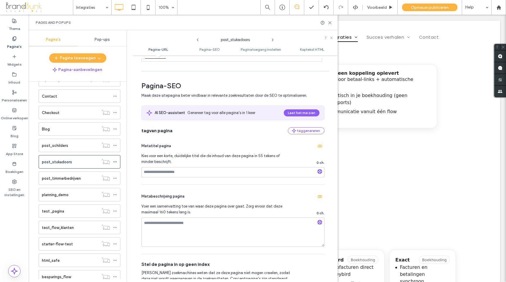
scroll to position [65, 0]
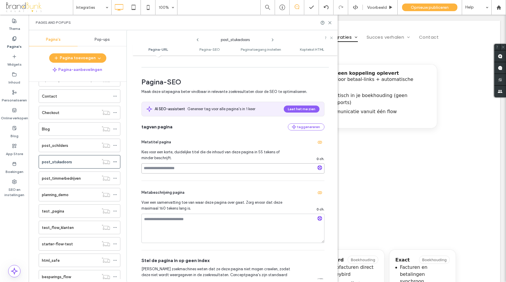
click at [162, 168] on input at bounding box center [232, 168] width 183 height 10
paste input "**********"
type input "**********"
click at [160, 222] on textarea at bounding box center [232, 228] width 183 height 29
paste textarea "**********"
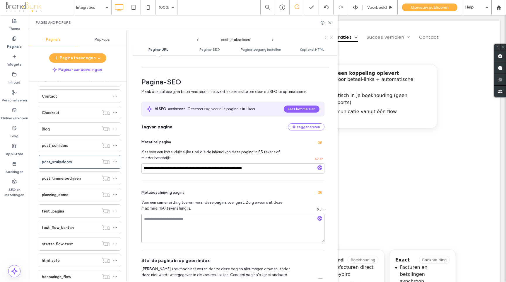
type textarea "**********"
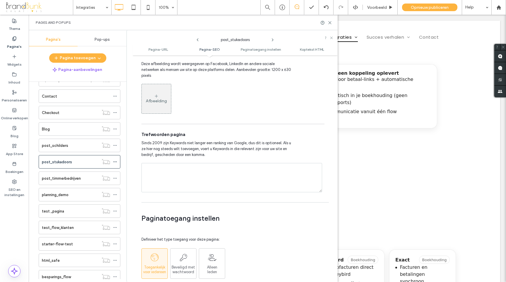
scroll to position [564, 0]
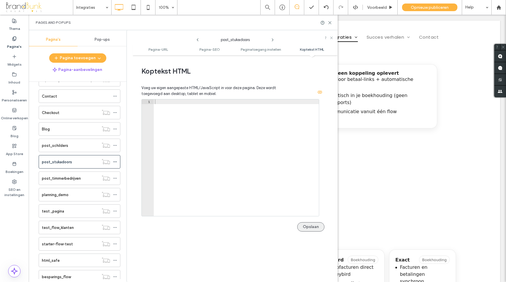
click at [310, 227] on button "Opslaan" at bounding box center [310, 226] width 27 height 9
click at [417, 8] on span "Opnieuw publiceren" at bounding box center [430, 7] width 38 height 5
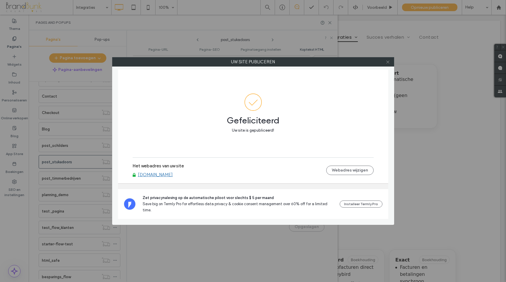
click at [387, 63] on icon at bounding box center [388, 62] width 4 height 4
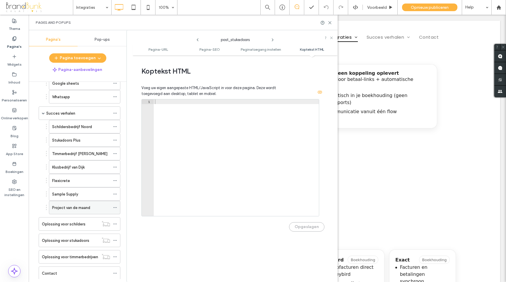
scroll to position [149, 0]
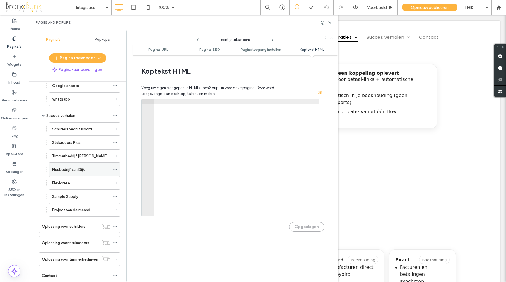
click at [115, 169] on icon at bounding box center [115, 169] width 4 height 4
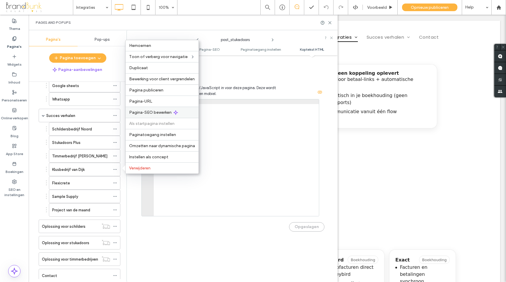
click at [147, 112] on span "Pagina-SEO bewerken" at bounding box center [150, 112] width 42 height 5
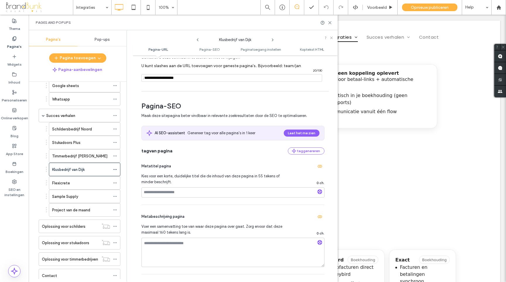
scroll to position [52, 0]
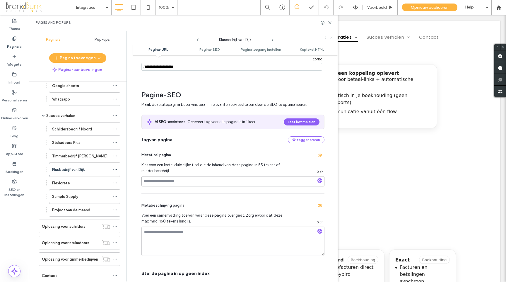
click at [171, 180] on input at bounding box center [232, 181] width 183 height 10
paste input "**********"
type input "**********"
click at [162, 234] on textarea at bounding box center [232, 240] width 183 height 29
paste textarea "**********"
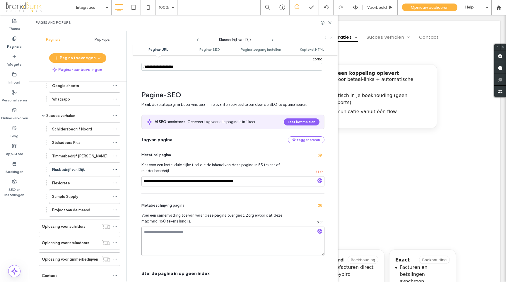
type textarea "**********"
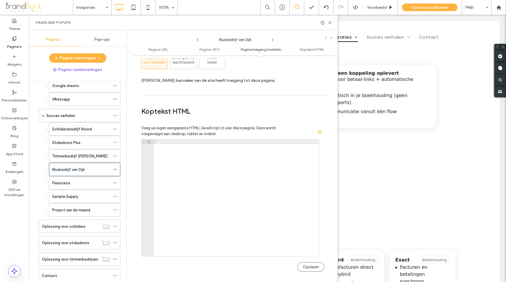
scroll to position [564, 0]
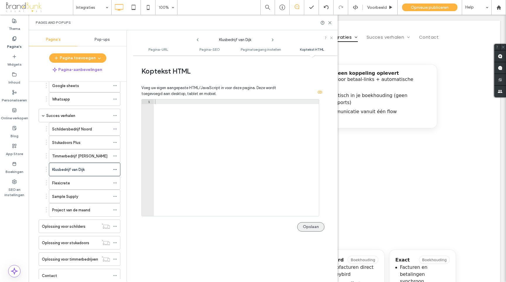
click at [302, 228] on button "Opslaan" at bounding box center [310, 226] width 27 height 9
click at [114, 156] on icon at bounding box center [115, 156] width 4 height 4
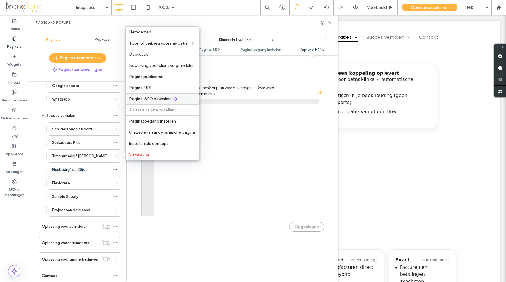
click at [145, 100] on span "Pagina-SEO bewerken" at bounding box center [150, 98] width 42 height 5
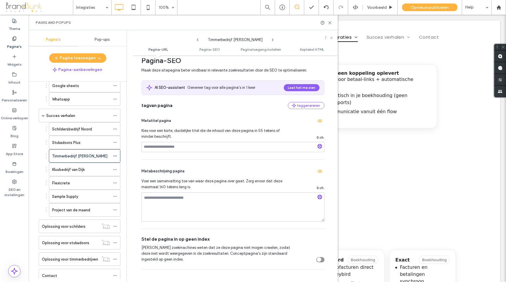
scroll to position [100, 0]
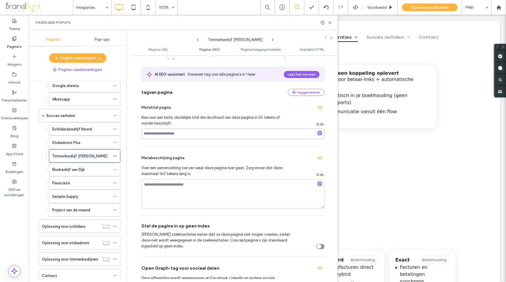
click at [169, 135] on input at bounding box center [232, 134] width 183 height 10
paste input "**********"
type input "**********"
click at [159, 187] on textarea at bounding box center [232, 193] width 183 height 29
paste textarea "**********"
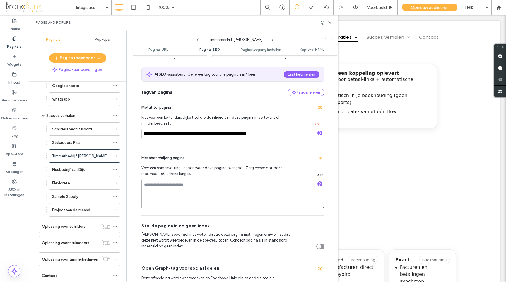
type textarea "**********"
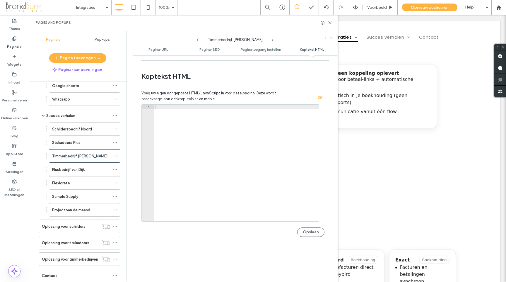
scroll to position [564, 0]
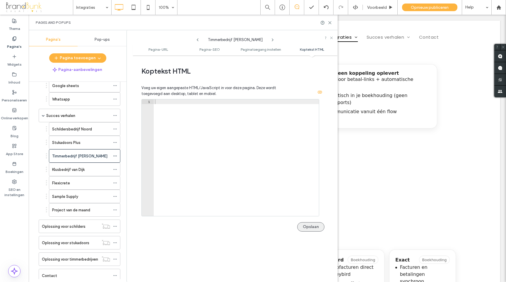
click at [303, 226] on button "Opslaan" at bounding box center [310, 226] width 27 height 9
click at [114, 129] on icon at bounding box center [115, 129] width 4 height 4
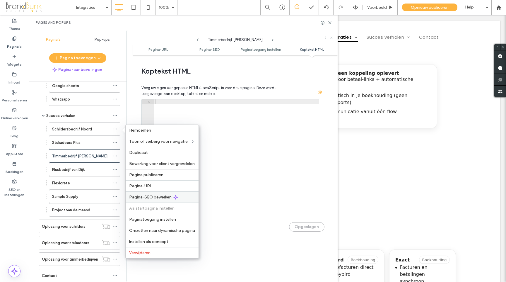
click at [146, 196] on span "Pagina-SEO bewerken" at bounding box center [150, 196] width 42 height 5
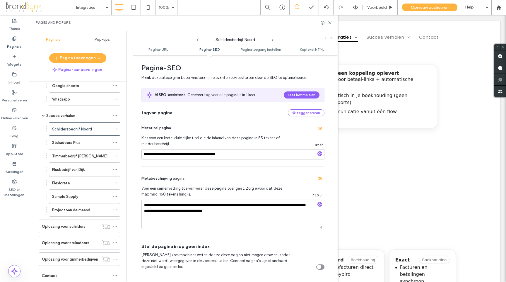
scroll to position [81, 0]
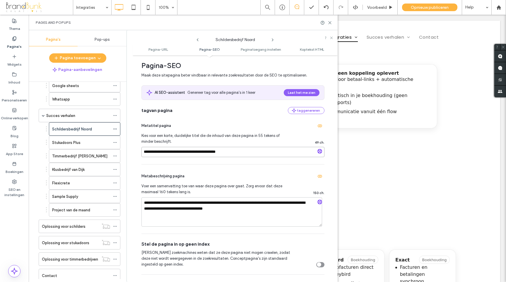
drag, startPoint x: 229, startPoint y: 153, endPoint x: 140, endPoint y: 152, distance: 88.8
click at [140, 152] on div "**********" at bounding box center [235, 168] width 205 height 221
paste input "**********"
type input "**********"
drag, startPoint x: 238, startPoint y: 210, endPoint x: 140, endPoint y: 197, distance: 98.5
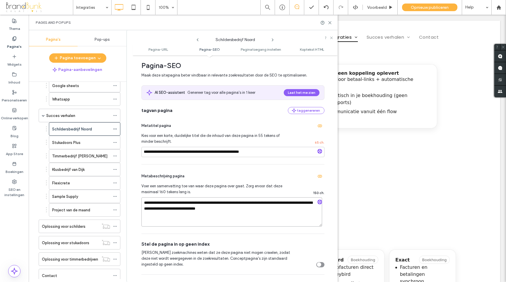
paste textarea "******"
type textarea "**********"
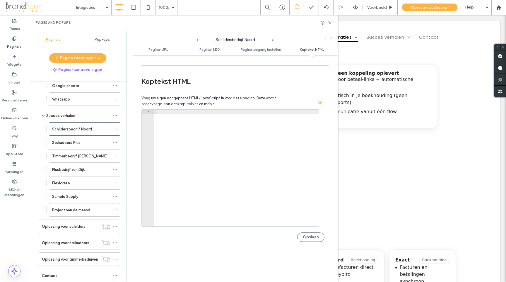
scroll to position [564, 0]
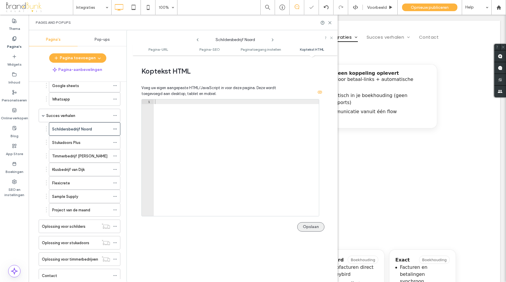
click at [306, 224] on button "Opslaan" at bounding box center [310, 226] width 27 height 9
click at [116, 143] on icon at bounding box center [115, 142] width 4 height 4
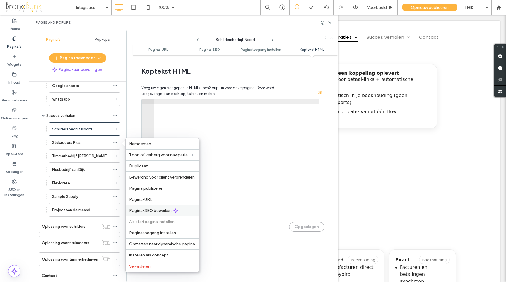
click at [151, 211] on span "Pagina-SEO bewerken" at bounding box center [150, 210] width 42 height 5
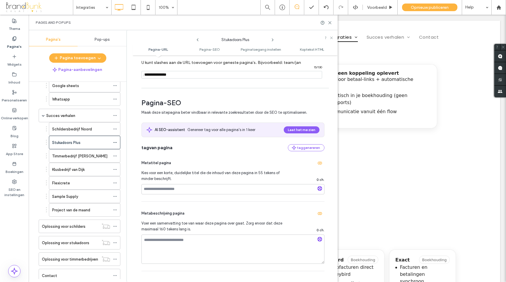
scroll to position [51, 0]
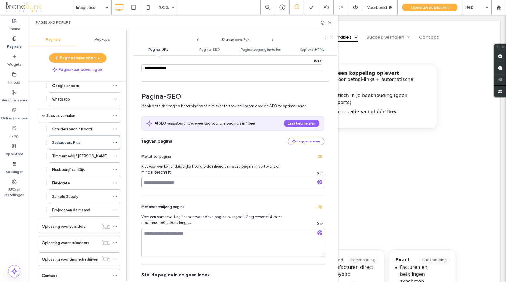
click at [165, 183] on input at bounding box center [232, 183] width 183 height 10
paste input "**********"
type input "**********"
drag, startPoint x: 161, startPoint y: 234, endPoint x: 160, endPoint y: 226, distance: 8.0
click at [161, 234] on textarea at bounding box center [232, 242] width 183 height 29
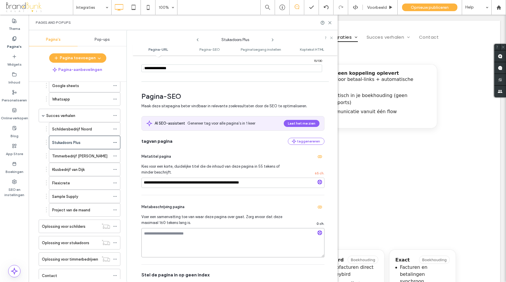
paste textarea "**********"
type textarea "**********"
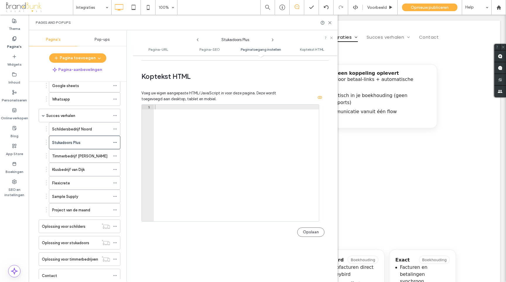
scroll to position [564, 0]
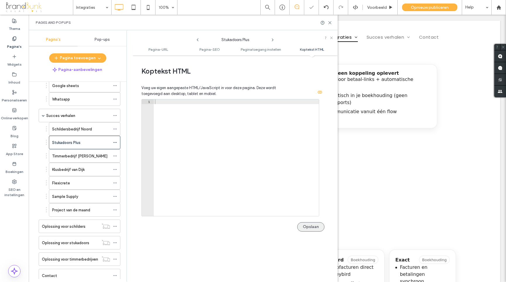
click at [305, 226] on button "Opslaan" at bounding box center [310, 226] width 27 height 9
drag, startPoint x: 329, startPoint y: 24, endPoint x: 300, endPoint y: 9, distance: 32.2
click at [329, 24] on icon at bounding box center [330, 23] width 4 height 4
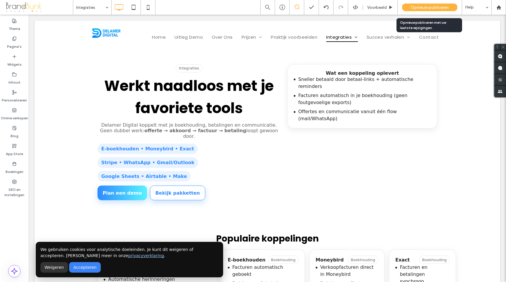
click at [417, 9] on span "Opnieuw publiceren" at bounding box center [430, 7] width 38 height 5
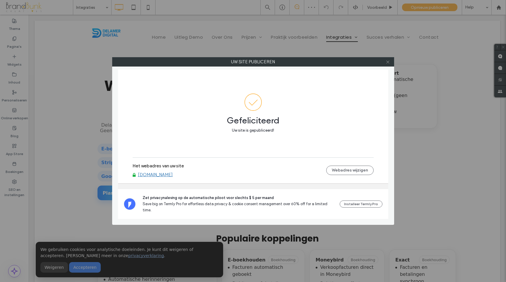
click at [387, 62] on icon at bounding box center [388, 62] width 4 height 4
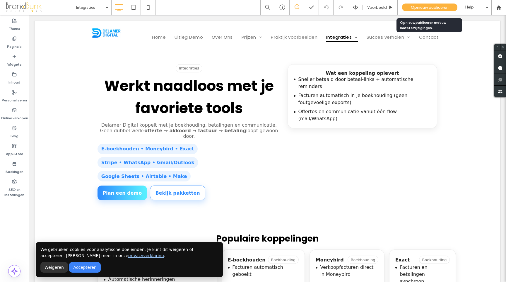
click at [417, 9] on span "Opnieuw publiceren" at bounding box center [430, 7] width 38 height 5
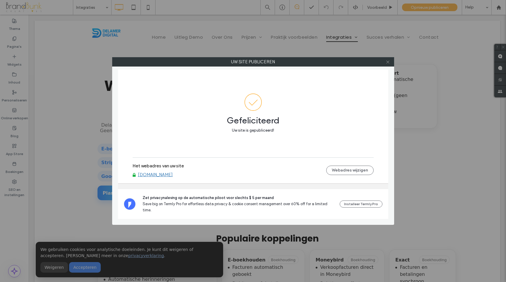
click at [388, 63] on icon at bounding box center [388, 62] width 4 height 4
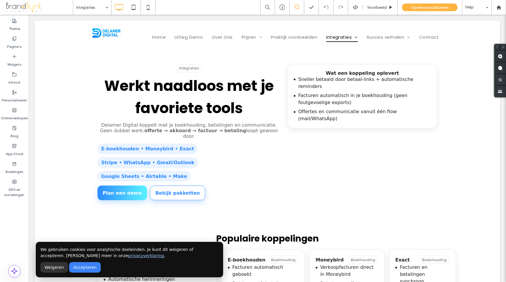
click at [81, 265] on button "Accepteren" at bounding box center [84, 267] width 31 height 11
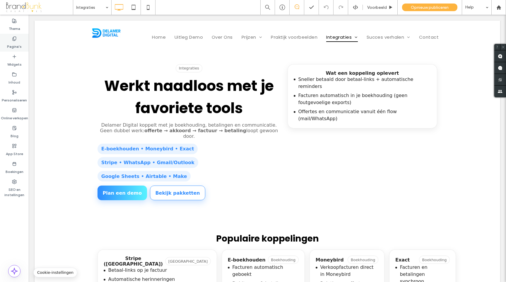
click at [15, 46] on label "Pagina's" at bounding box center [14, 45] width 15 height 8
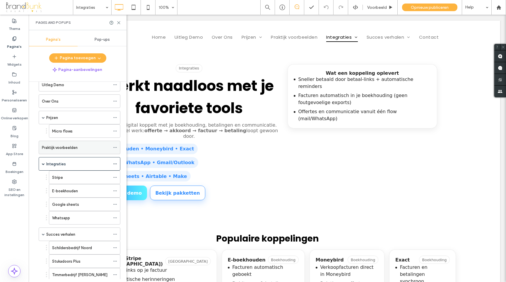
scroll to position [33, 0]
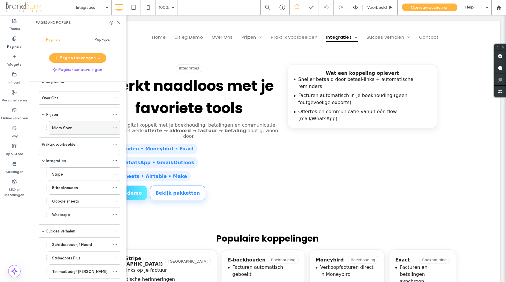
click at [69, 130] on label "Micro flows" at bounding box center [62, 128] width 21 height 10
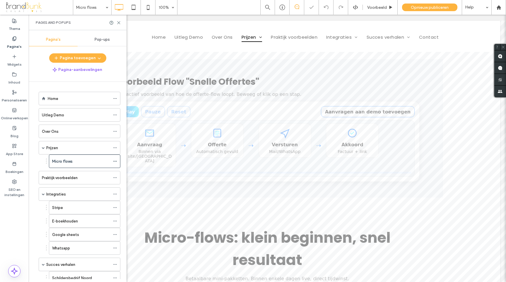
scroll to position [33, 0]
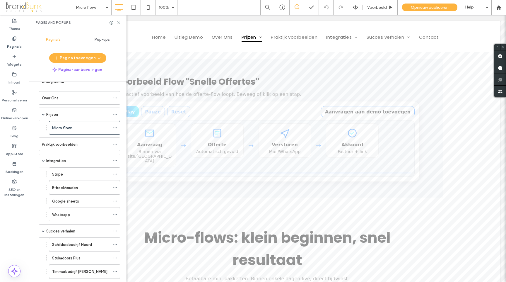
drag, startPoint x: 118, startPoint y: 23, endPoint x: 89, endPoint y: 9, distance: 32.1
click at [118, 23] on use at bounding box center [118, 22] width 3 height 3
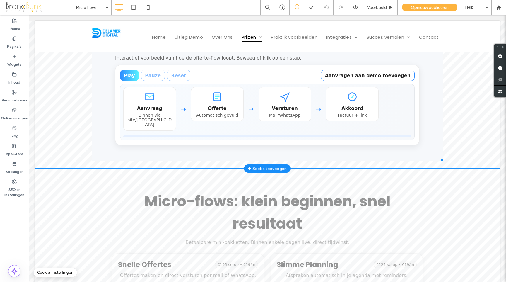
scroll to position [0, 0]
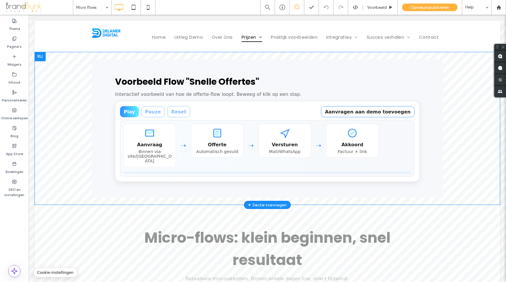
click at [76, 100] on div "Voorbeeld Flow "Snelle Offertes" Interactief voorbeeld van hoe de offerte-flow …" at bounding box center [268, 128] width 466 height 153
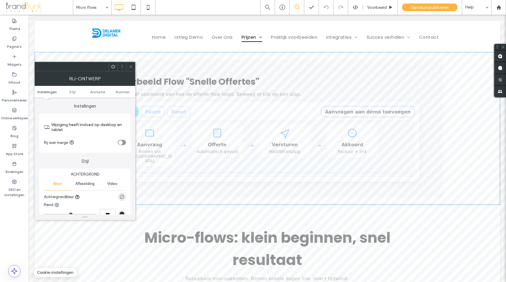
drag, startPoint x: 129, startPoint y: 68, endPoint x: 128, endPoint y: 71, distance: 3.3
click at [129, 68] on icon at bounding box center [131, 66] width 4 height 4
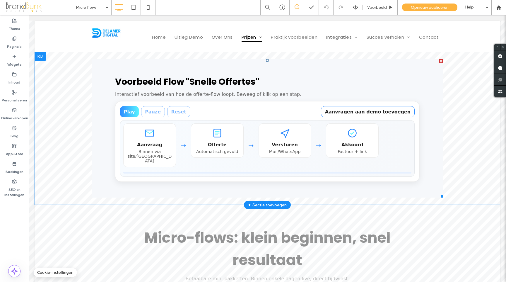
click at [168, 94] on span at bounding box center [268, 128] width 352 height 139
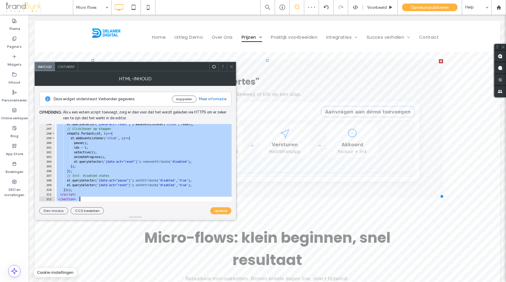
scroll to position [1385, 0]
drag, startPoint x: 63, startPoint y: 127, endPoint x: 147, endPoint y: 217, distance: 124.1
click at [147, 217] on div "**********" at bounding box center [136, 145] width 202 height 149
type textarea "**********"
click at [231, 69] on span at bounding box center [231, 66] width 4 height 9
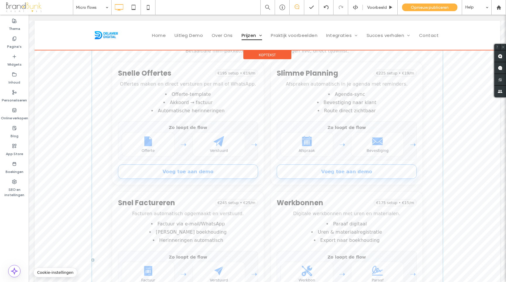
scroll to position [225, 0]
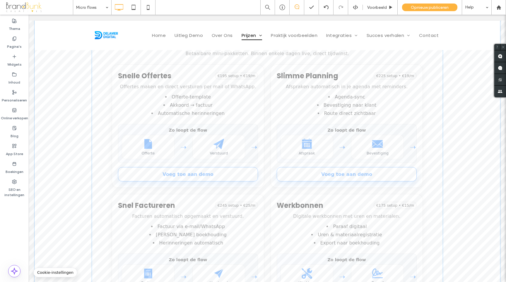
click at [189, 116] on span at bounding box center [268, 262] width 352 height 559
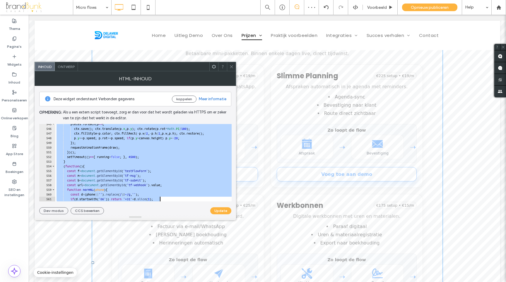
scroll to position [2711, 0]
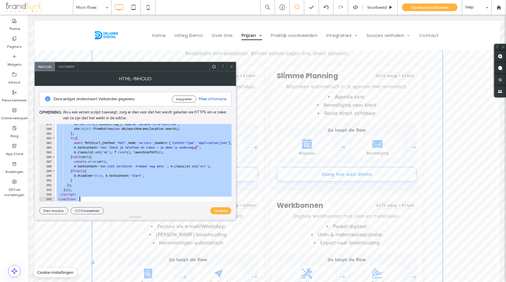
drag, startPoint x: 54, startPoint y: 126, endPoint x: 160, endPoint y: 213, distance: 136.6
click at [160, 213] on div "**********" at bounding box center [135, 150] width 192 height 128
type textarea "**********"
click at [232, 68] on icon at bounding box center [231, 66] width 4 height 4
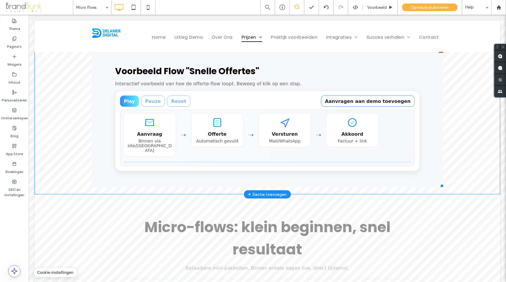
scroll to position [0, 0]
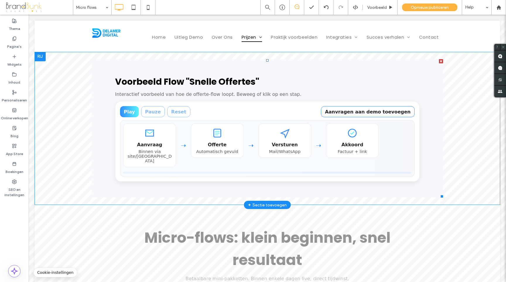
click at [291, 84] on span at bounding box center [268, 128] width 352 height 139
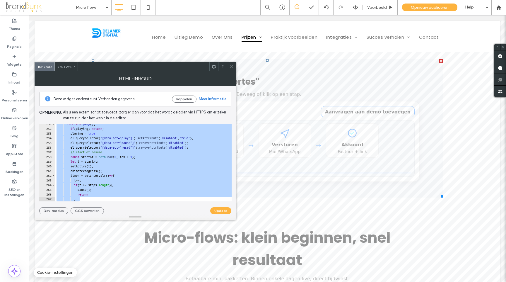
scroll to position [1385, 0]
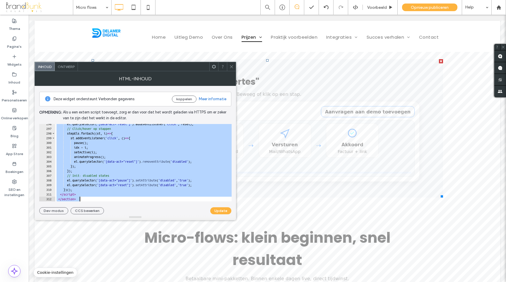
drag, startPoint x: 54, startPoint y: 126, endPoint x: 168, endPoint y: 215, distance: 144.6
click at [168, 215] on div "**********" at bounding box center [136, 145] width 202 height 149
type textarea "**********"
paste textarea "Cursor at row 312"
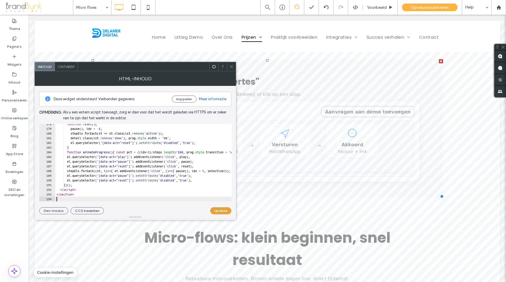
click at [217, 210] on button "Update" at bounding box center [220, 210] width 21 height 7
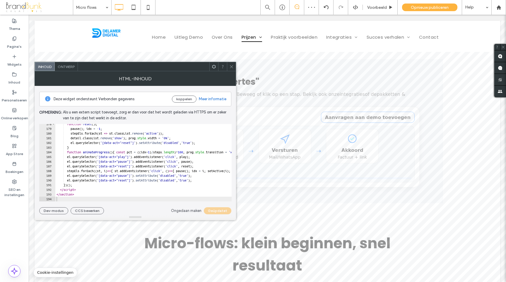
click at [231, 67] on icon at bounding box center [231, 66] width 4 height 4
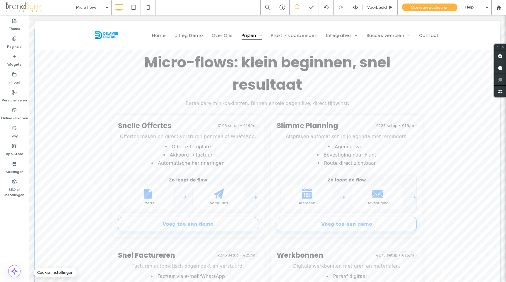
scroll to position [185, 0]
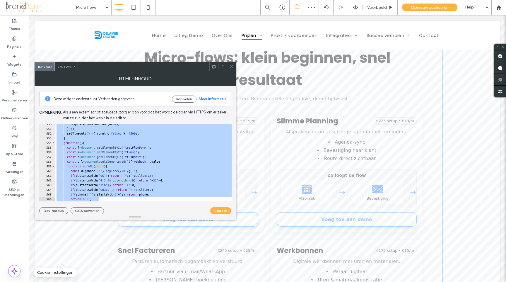
scroll to position [2711, 0]
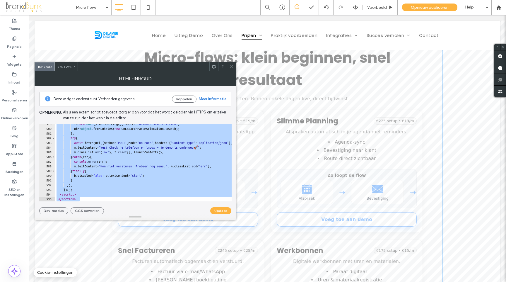
drag, startPoint x: 83, startPoint y: 141, endPoint x: 170, endPoint y: 222, distance: 119.2
type textarea "**********"
paste textarea "Cursor at row 595"
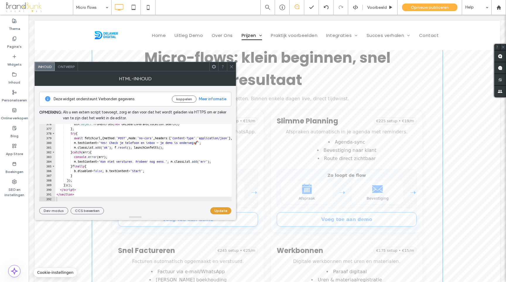
click at [221, 210] on button "Update" at bounding box center [220, 210] width 21 height 7
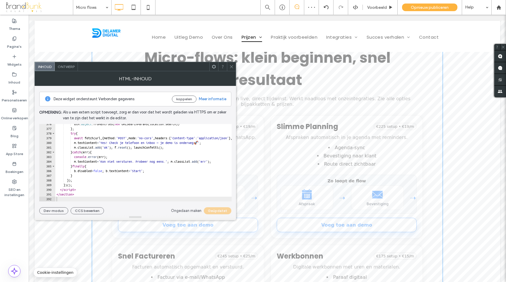
click at [232, 67] on use at bounding box center [231, 66] width 3 height 3
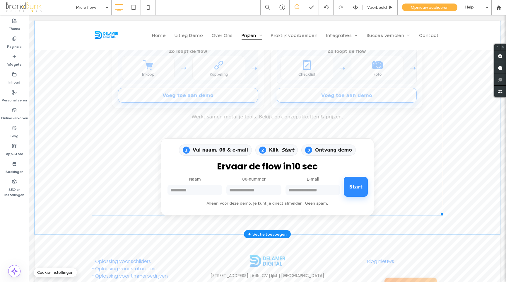
scroll to position [574, 0]
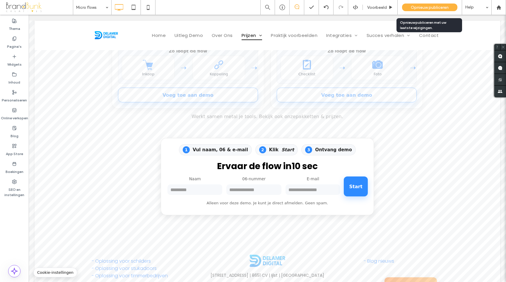
click at [418, 8] on span "Opnieuw publiceren" at bounding box center [430, 7] width 38 height 5
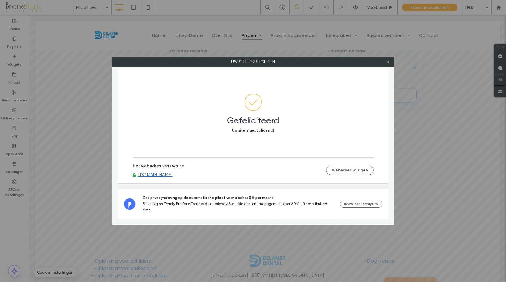
click at [387, 62] on use at bounding box center [387, 61] width 3 height 3
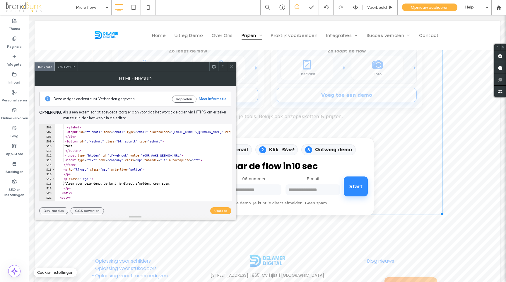
scroll to position [2366, 0]
drag, startPoint x: 160, startPoint y: 155, endPoint x: 203, endPoint y: 156, distance: 43.1
click at [203, 156] on div "E-mail </ label > < input id = "tf-email" name = "email" type = "email" placeho…" at bounding box center [351, 163] width 593 height 87
paste textarea "**********"
type textarea "**********"
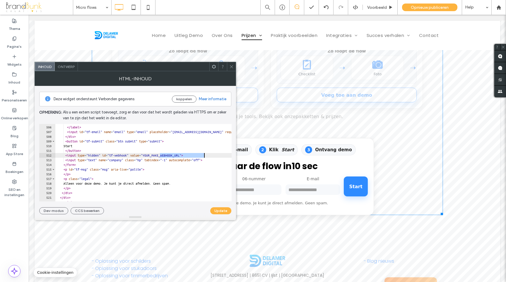
scroll to position [0, 57]
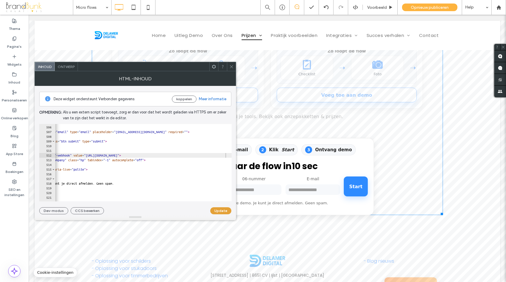
click at [218, 211] on button "Update" at bounding box center [220, 210] width 21 height 7
click at [231, 69] on span at bounding box center [231, 66] width 4 height 9
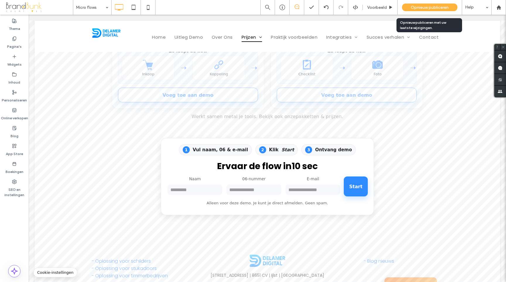
click at [433, 8] on span "Opnieuw publiceren" at bounding box center [430, 7] width 38 height 5
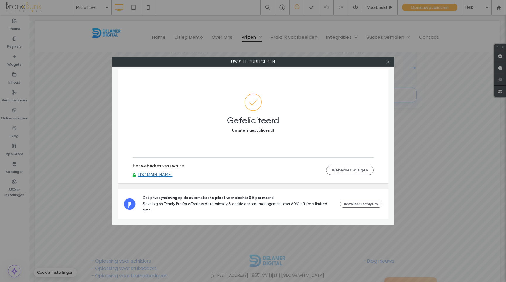
click at [388, 63] on icon at bounding box center [388, 62] width 4 height 4
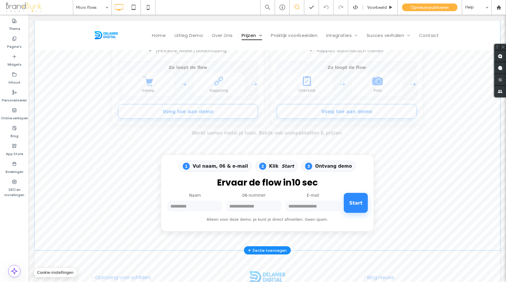
scroll to position [555, 0]
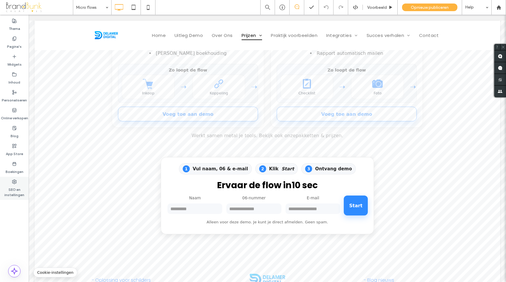
click at [15, 189] on label "SEO en instellingen" at bounding box center [14, 190] width 29 height 13
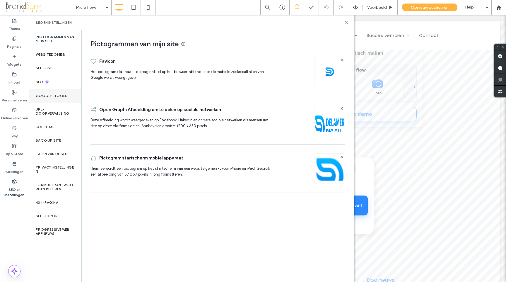
click at [48, 98] on div "Google-tools" at bounding box center [55, 95] width 53 height 13
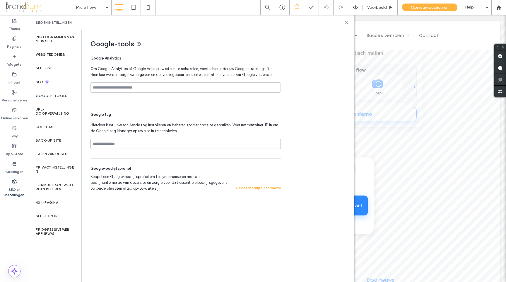
click at [114, 145] on input at bounding box center [186, 144] width 190 height 10
paste input "**********"
type input "**********"
click at [423, 7] on span "Opnieuw publiceren" at bounding box center [430, 7] width 38 height 5
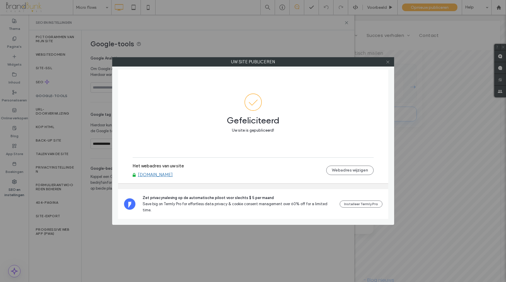
click at [388, 62] on use at bounding box center [387, 61] width 3 height 3
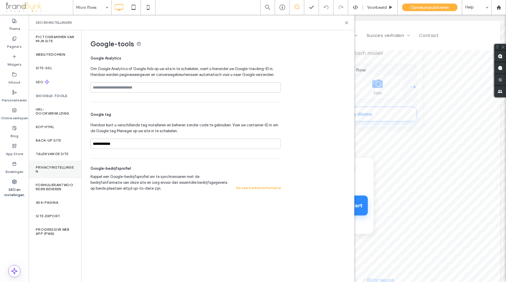
click at [50, 168] on label "Privacyinstellingen" at bounding box center [55, 169] width 39 height 8
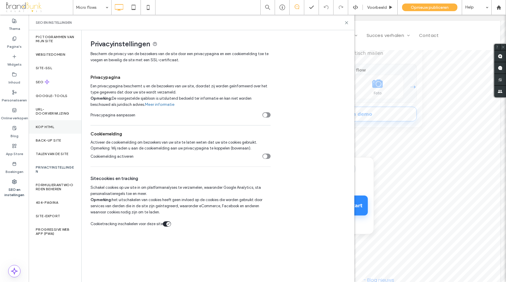
click at [49, 125] on label "Kop HTML" at bounding box center [45, 127] width 18 height 4
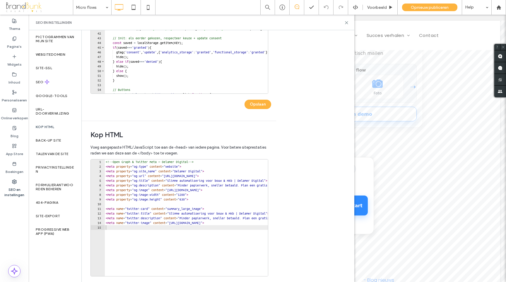
scroll to position [120, 0]
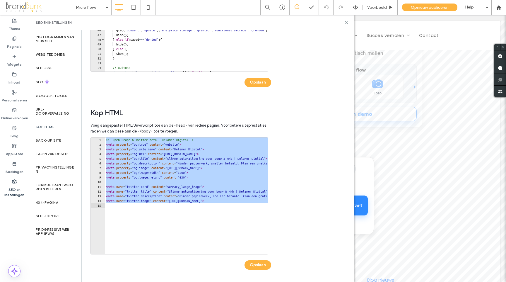
drag, startPoint x: 106, startPoint y: 140, endPoint x: 232, endPoint y: 217, distance: 147.5
click at [236, 218] on div "<!-- Open Graph & Twitter meta — Delamer Digital --> < meta property = "og:type…" at bounding box center [248, 200] width 287 height 126
type textarea "**********"
paste textarea "Cursor at row 15"
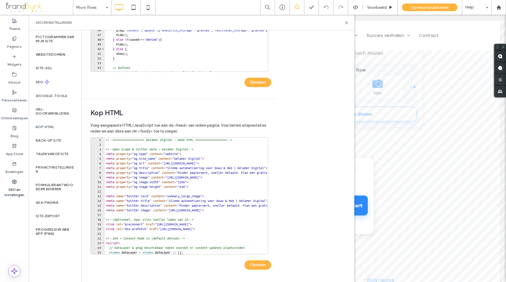
scroll to position [0, 0]
click at [260, 265] on button "Opslaan" at bounding box center [258, 264] width 27 height 9
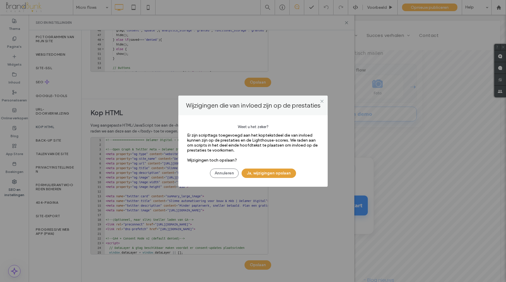
click at [267, 175] on button "Ja, wijzigingen opslaan" at bounding box center [269, 172] width 54 height 9
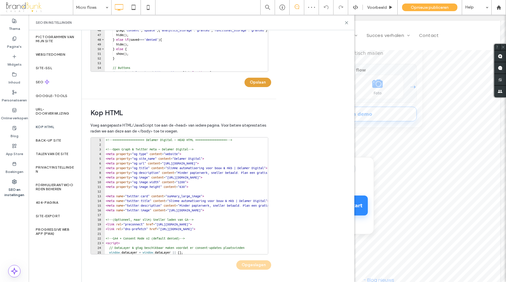
click at [260, 83] on button "Opslaan" at bounding box center [258, 82] width 27 height 9
click at [438, 8] on span "Opnieuw publiceren" at bounding box center [430, 7] width 38 height 5
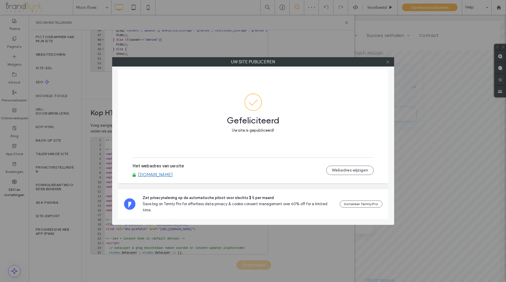
click at [387, 63] on icon at bounding box center [388, 62] width 4 height 4
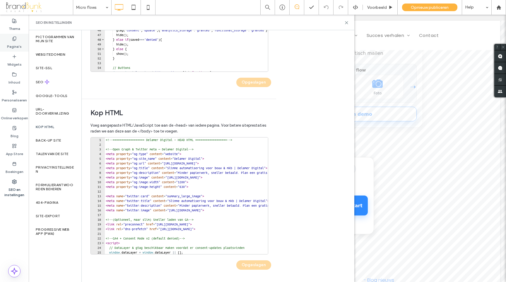
click at [17, 43] on label "Pagina's" at bounding box center [14, 45] width 15 height 8
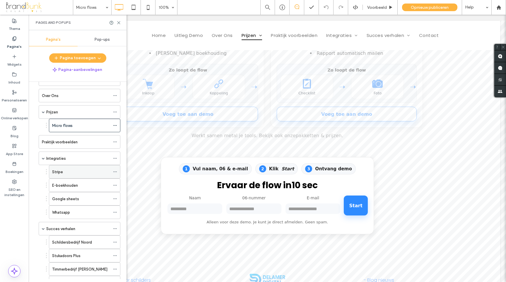
scroll to position [34, 0]
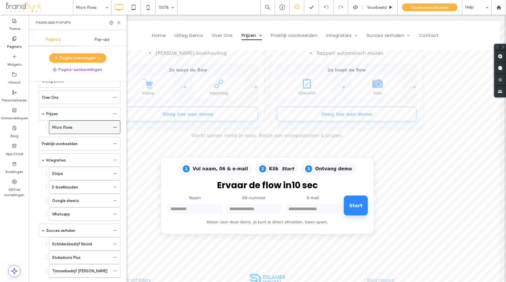
click at [72, 128] on label "Micro flows" at bounding box center [62, 127] width 21 height 10
click at [119, 23] on icon at bounding box center [119, 23] width 4 height 4
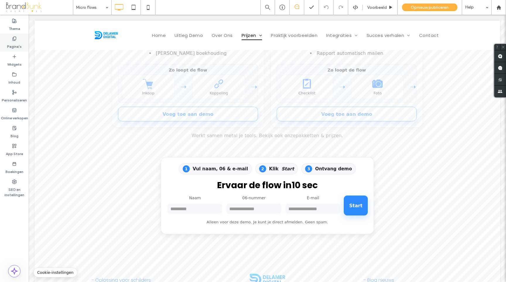
click at [17, 45] on label "Pagina's" at bounding box center [14, 45] width 15 height 8
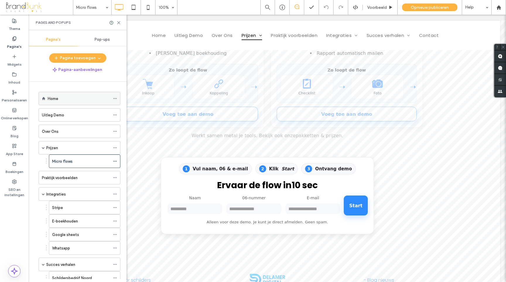
click at [82, 98] on div "Home" at bounding box center [79, 98] width 62 height 6
click at [119, 22] on use at bounding box center [118, 22] width 3 height 3
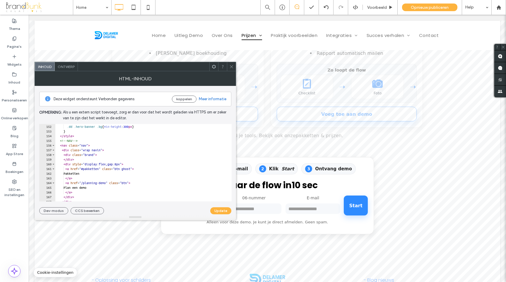
scroll to position [710, 0]
click at [231, 65] on icon at bounding box center [231, 66] width 4 height 4
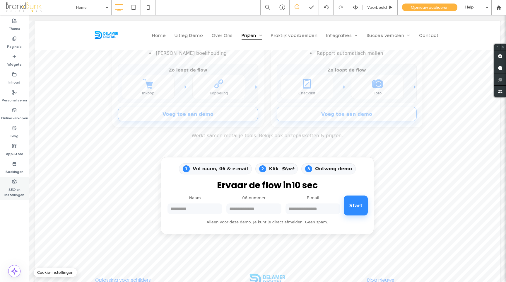
click at [16, 185] on label "SEO en instellingen" at bounding box center [14, 190] width 29 height 13
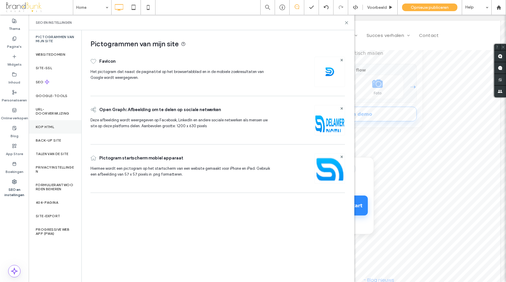
click at [52, 128] on label "Kop HTML" at bounding box center [45, 127] width 18 height 4
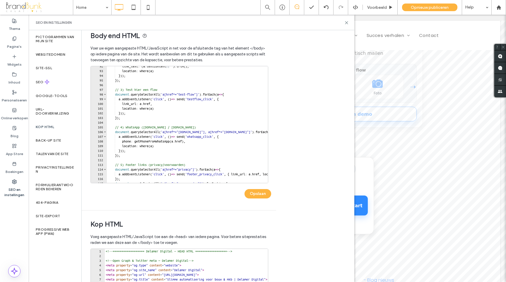
scroll to position [428, 0]
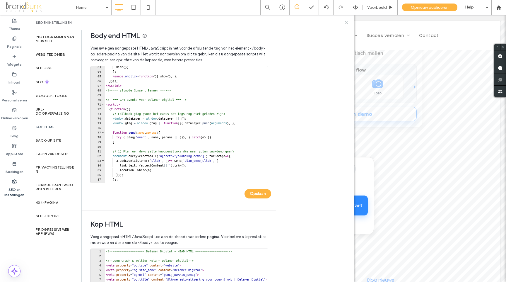
click at [347, 23] on use at bounding box center [346, 22] width 3 height 3
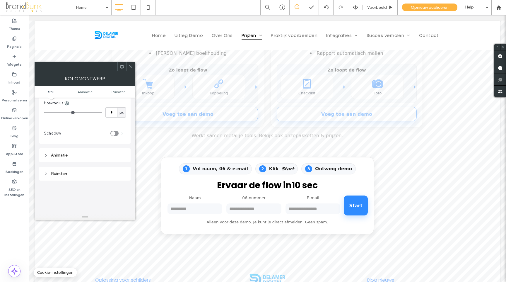
scroll to position [71, 0]
click at [123, 67] on use at bounding box center [122, 66] width 4 height 4
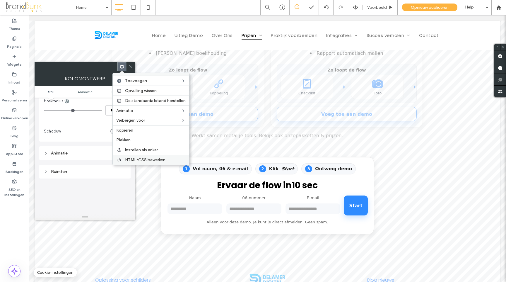
click at [150, 161] on span "HTML/CSS bewerken" at bounding box center [145, 159] width 40 height 5
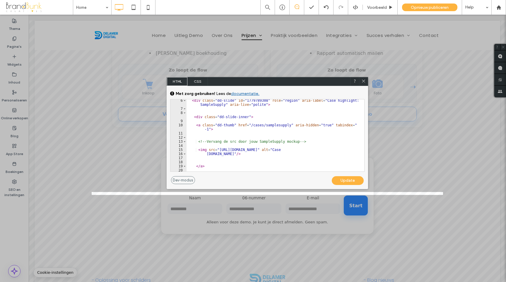
scroll to position [36, 0]
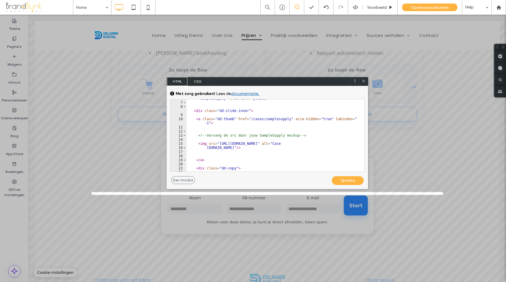
click at [363, 81] on icon at bounding box center [363, 81] width 4 height 4
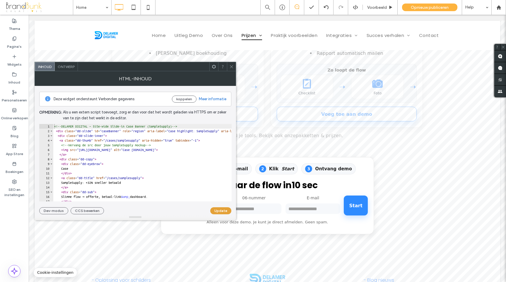
click at [218, 212] on button "Update" at bounding box center [220, 210] width 21 height 7
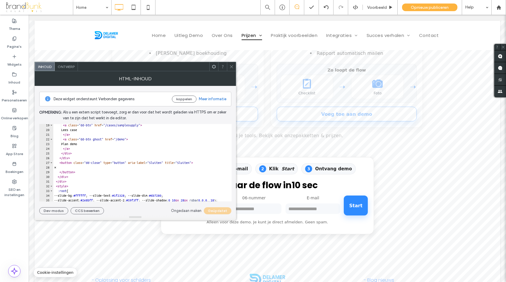
scroll to position [87, 0]
click at [217, 212] on div "Ongedaan maken Geüpdatet" at bounding box center [201, 210] width 60 height 7
click at [230, 66] on icon at bounding box center [231, 66] width 4 height 4
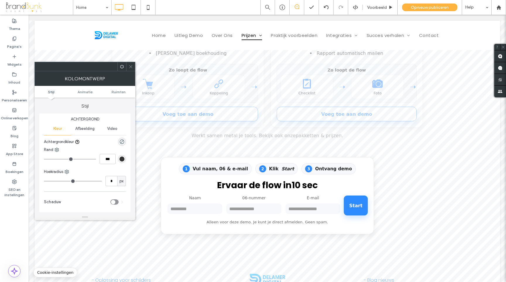
click at [123, 68] on icon at bounding box center [122, 66] width 4 height 4
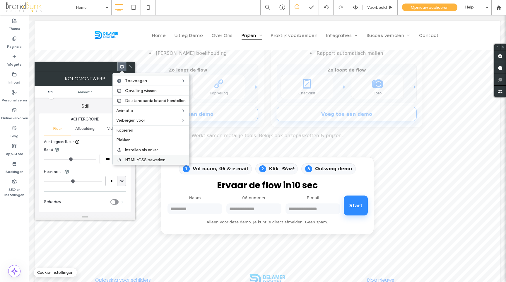
click at [150, 158] on span "HTML/CSS bewerken" at bounding box center [145, 159] width 40 height 5
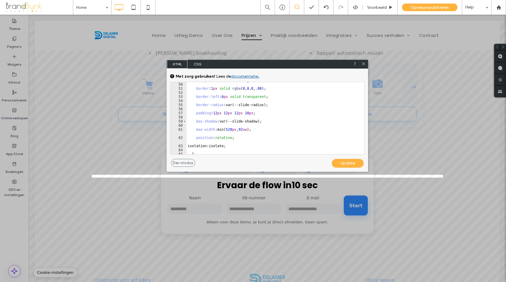
scroll to position [231, 0]
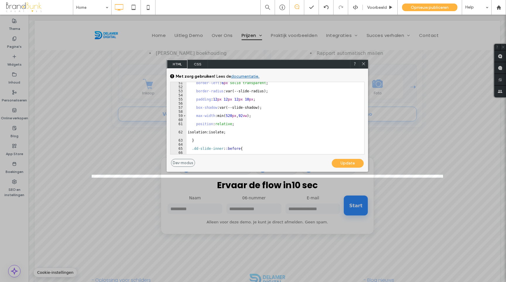
click at [340, 161] on div "Update" at bounding box center [348, 163] width 32 height 9
click at [349, 164] on div "Update" at bounding box center [348, 163] width 32 height 9
click at [348, 163] on div "Update" at bounding box center [348, 163] width 32 height 9
click at [363, 63] on use at bounding box center [363, 63] width 3 height 3
